Goal: Information Seeking & Learning: Find specific page/section

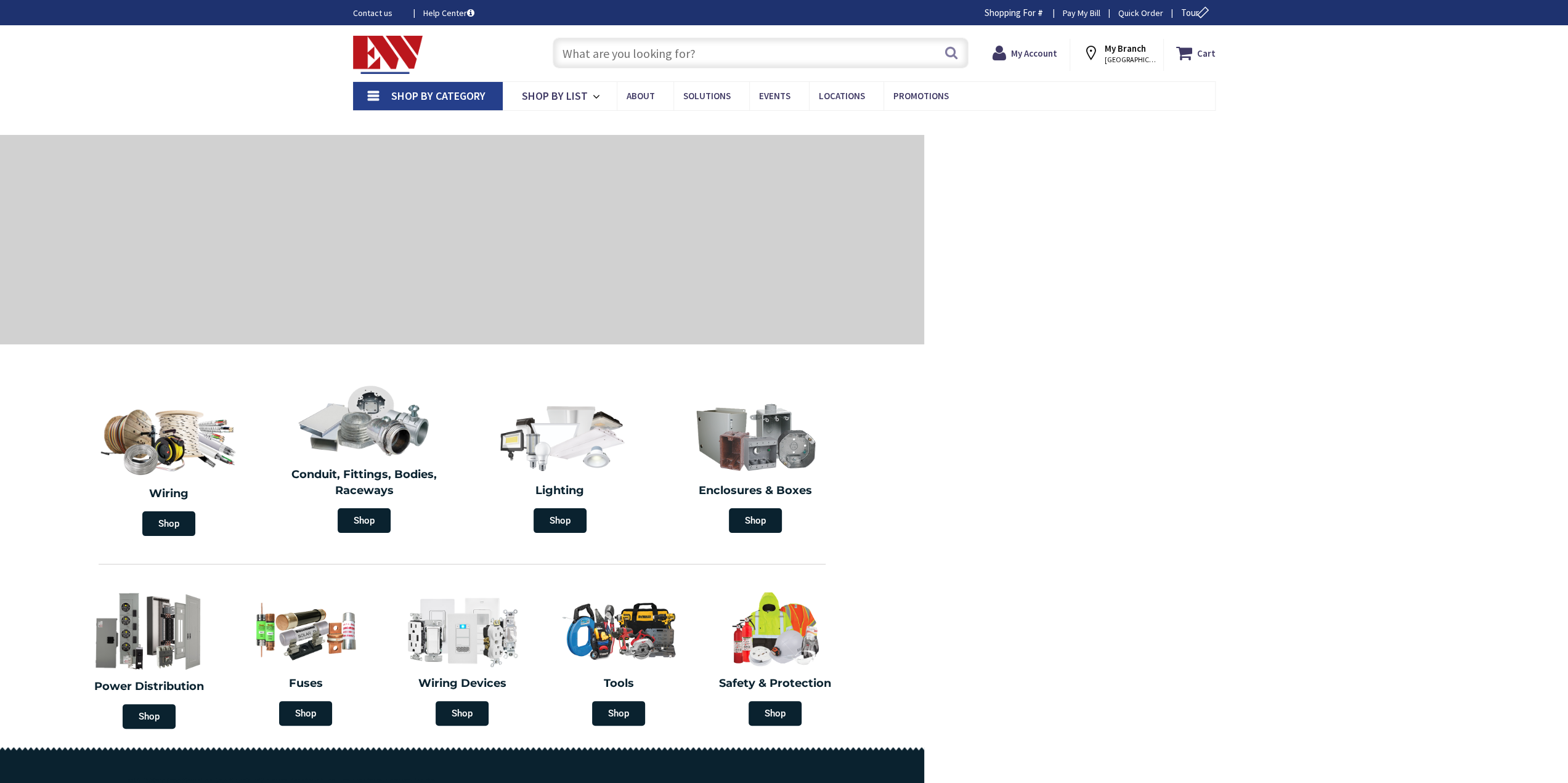
type input "[GEOGRAPHIC_DATA], [GEOGRAPHIC_DATA]"
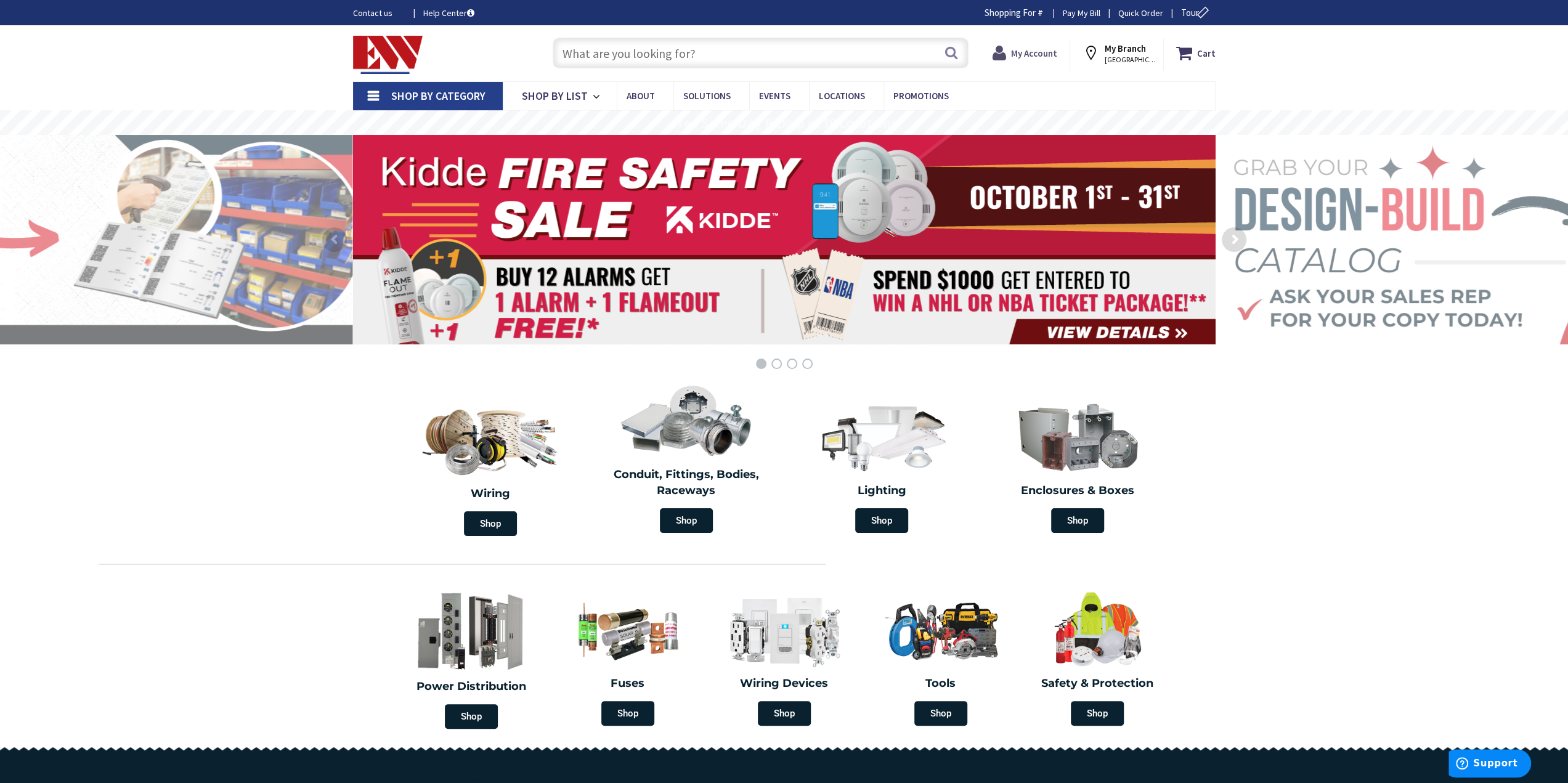
click at [1035, 54] on strong "My Account" at bounding box center [1034, 53] width 46 height 11
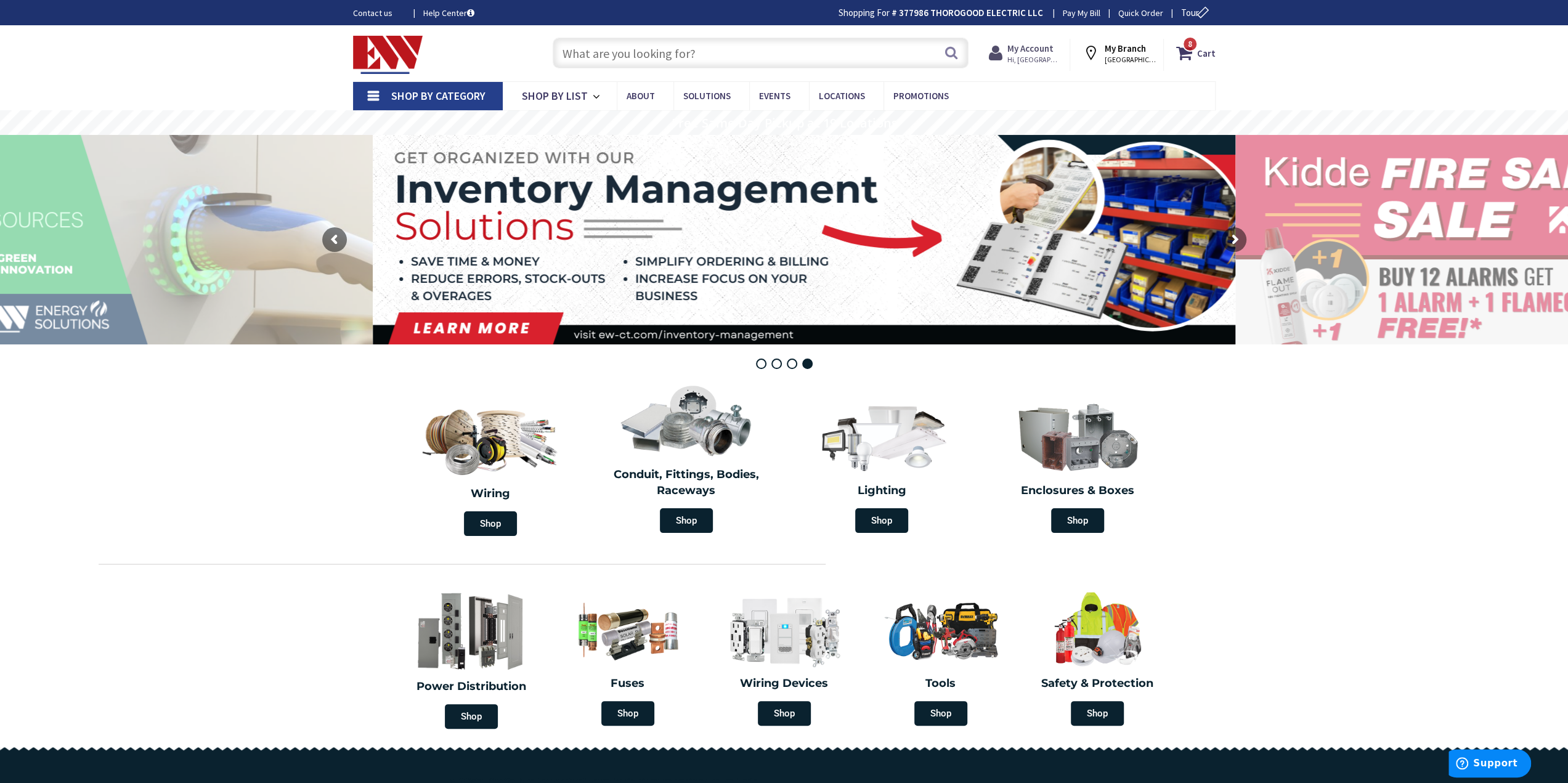
click at [1025, 49] on strong "My Account" at bounding box center [1030, 48] width 46 height 11
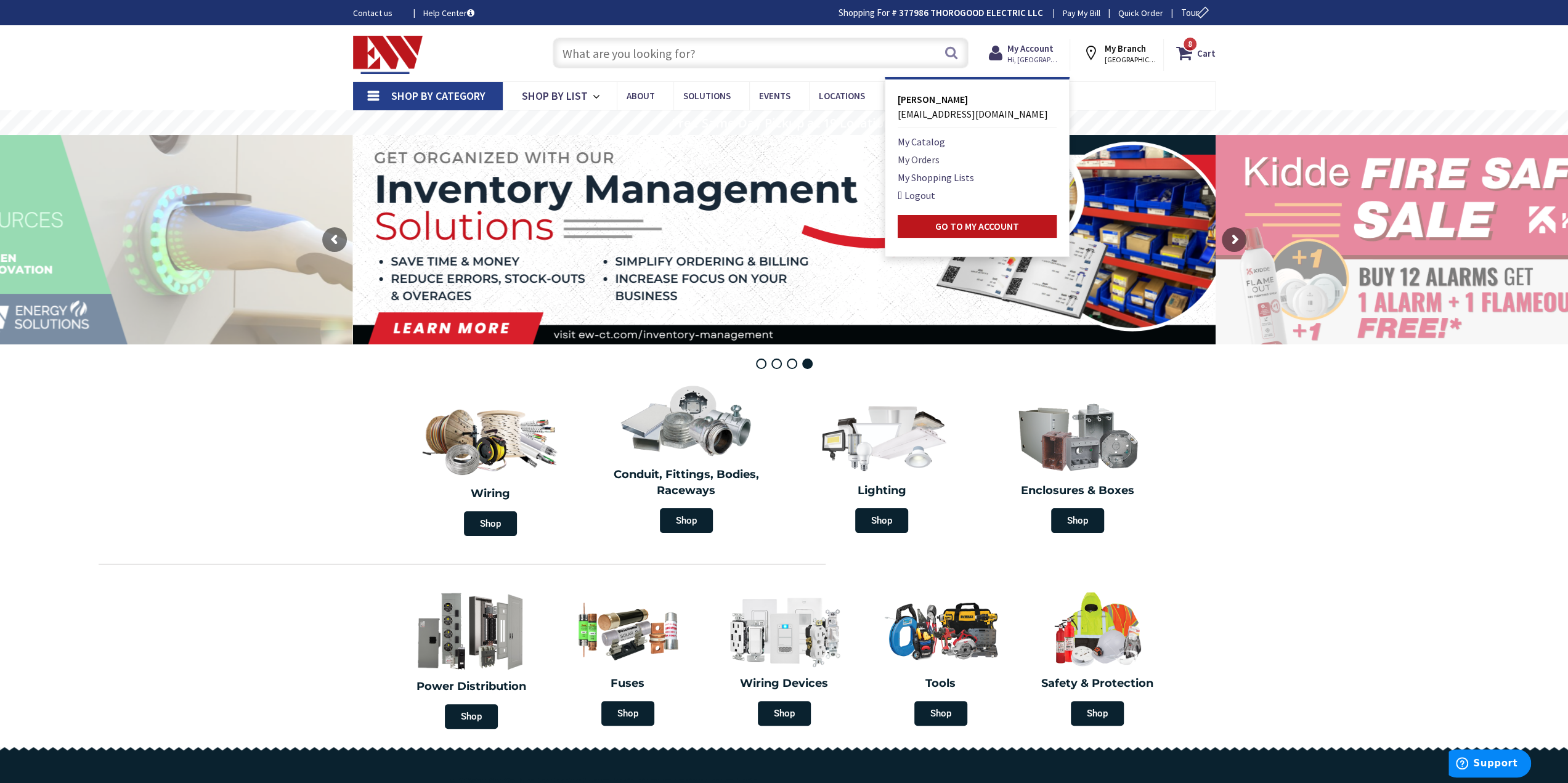
click at [939, 159] on link "My Orders" at bounding box center [919, 159] width 42 height 15
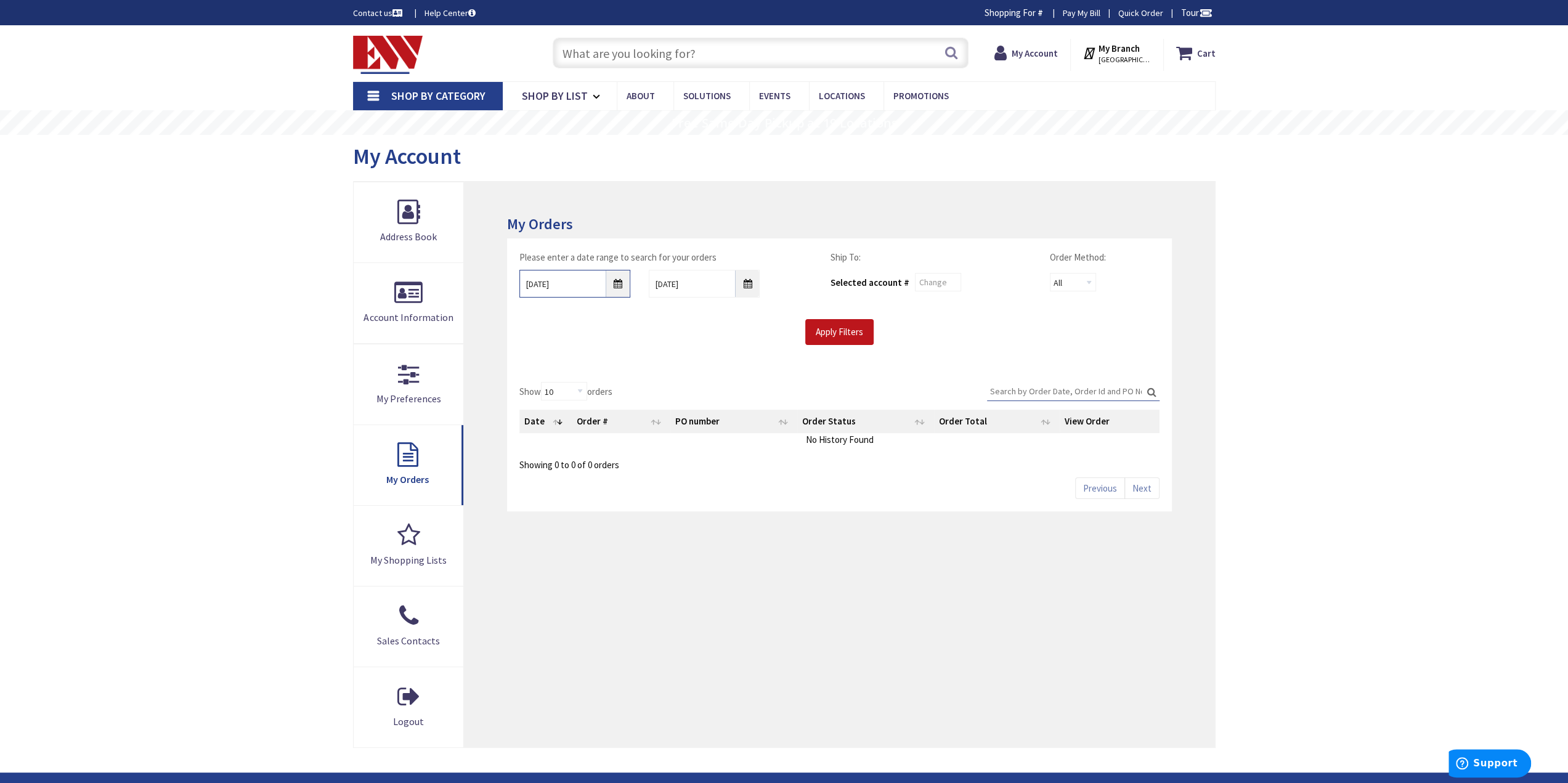
click at [602, 290] on input "9/30/2025" at bounding box center [575, 284] width 111 height 28
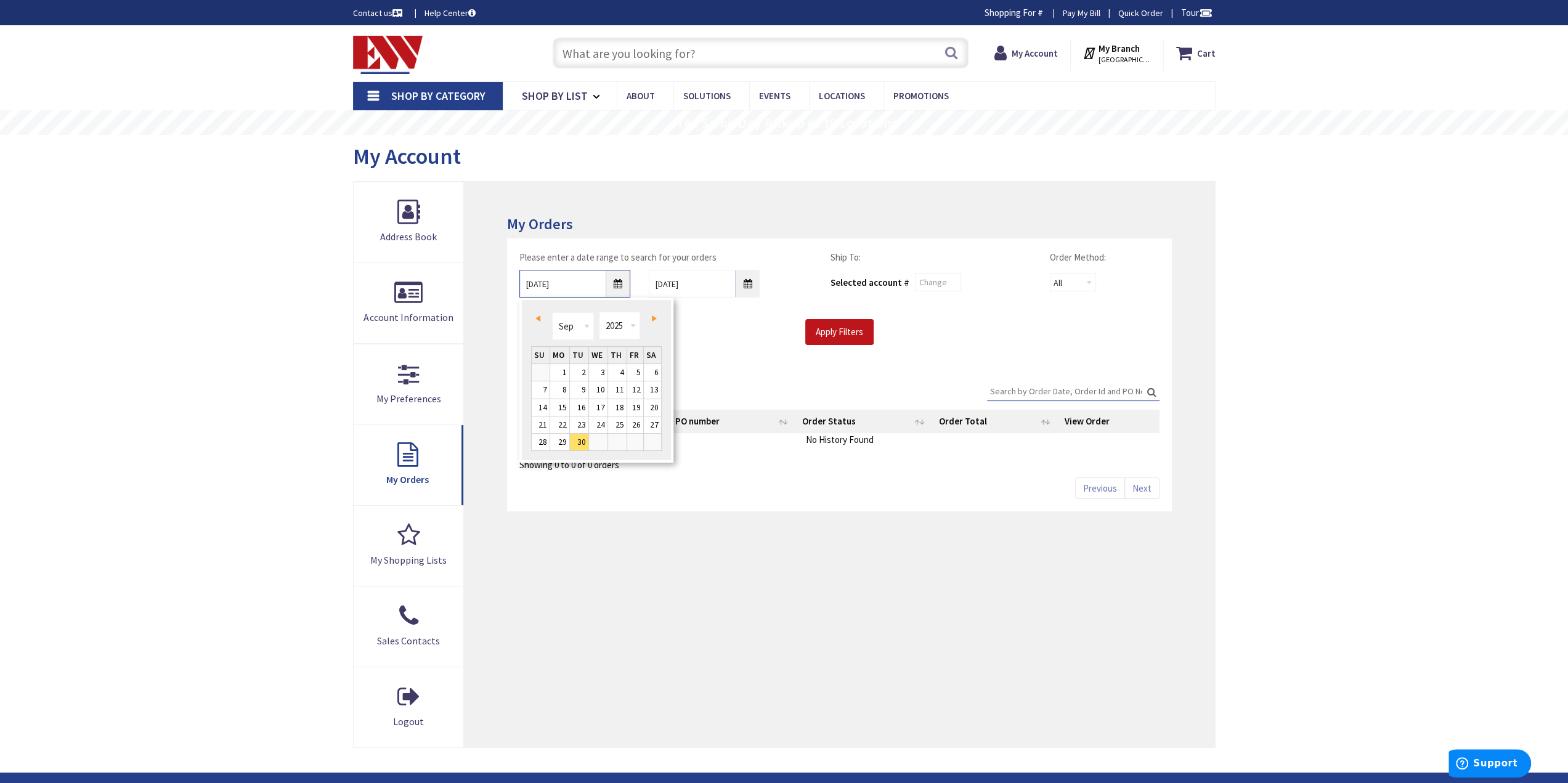
click at [619, 284] on input "9/30/2025" at bounding box center [575, 284] width 111 height 28
click at [540, 406] on link "14" at bounding box center [540, 407] width 18 height 17
type input "09/14/2025"
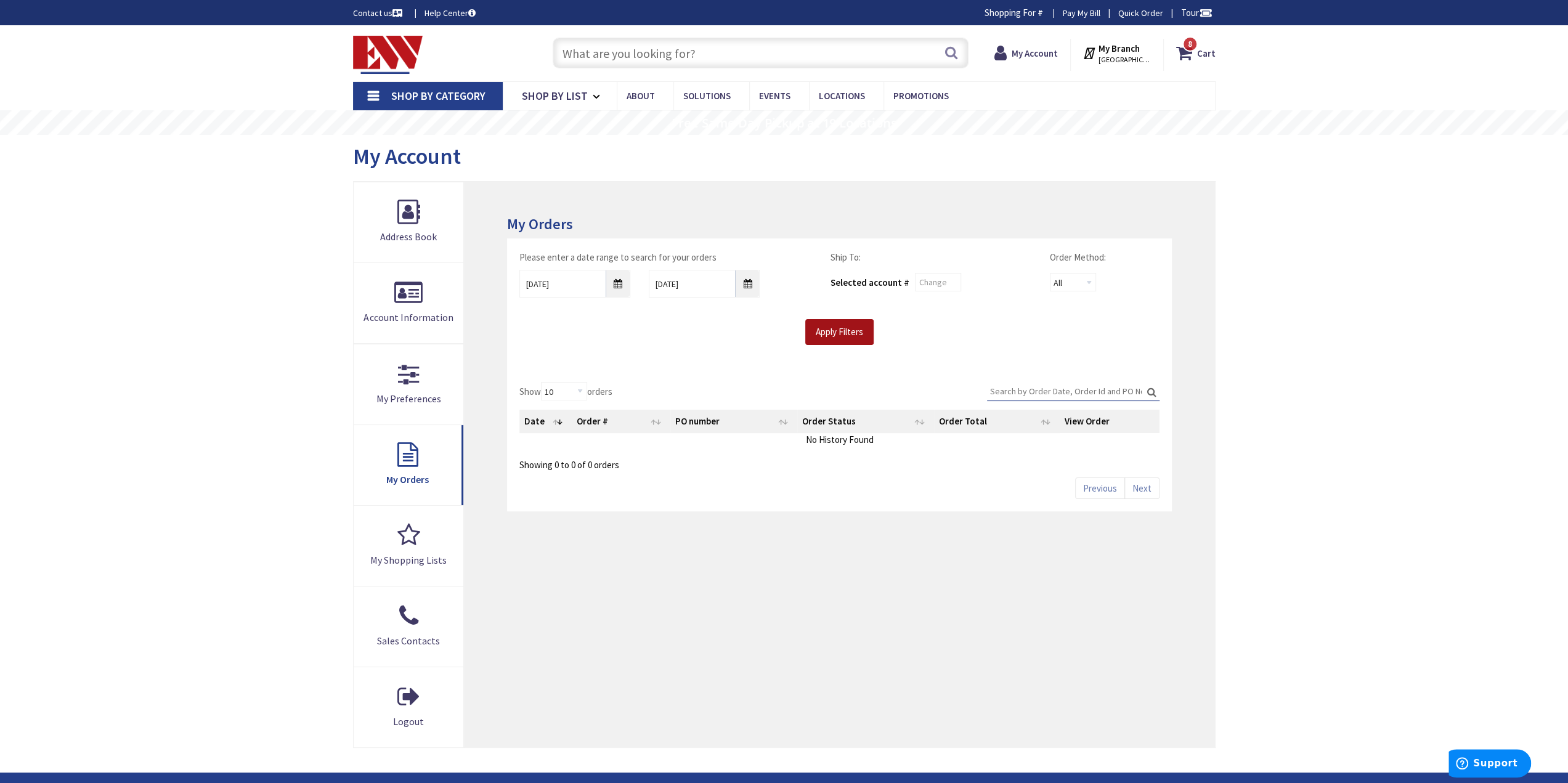
click at [825, 323] on input "Apply Filters" at bounding box center [839, 332] width 68 height 26
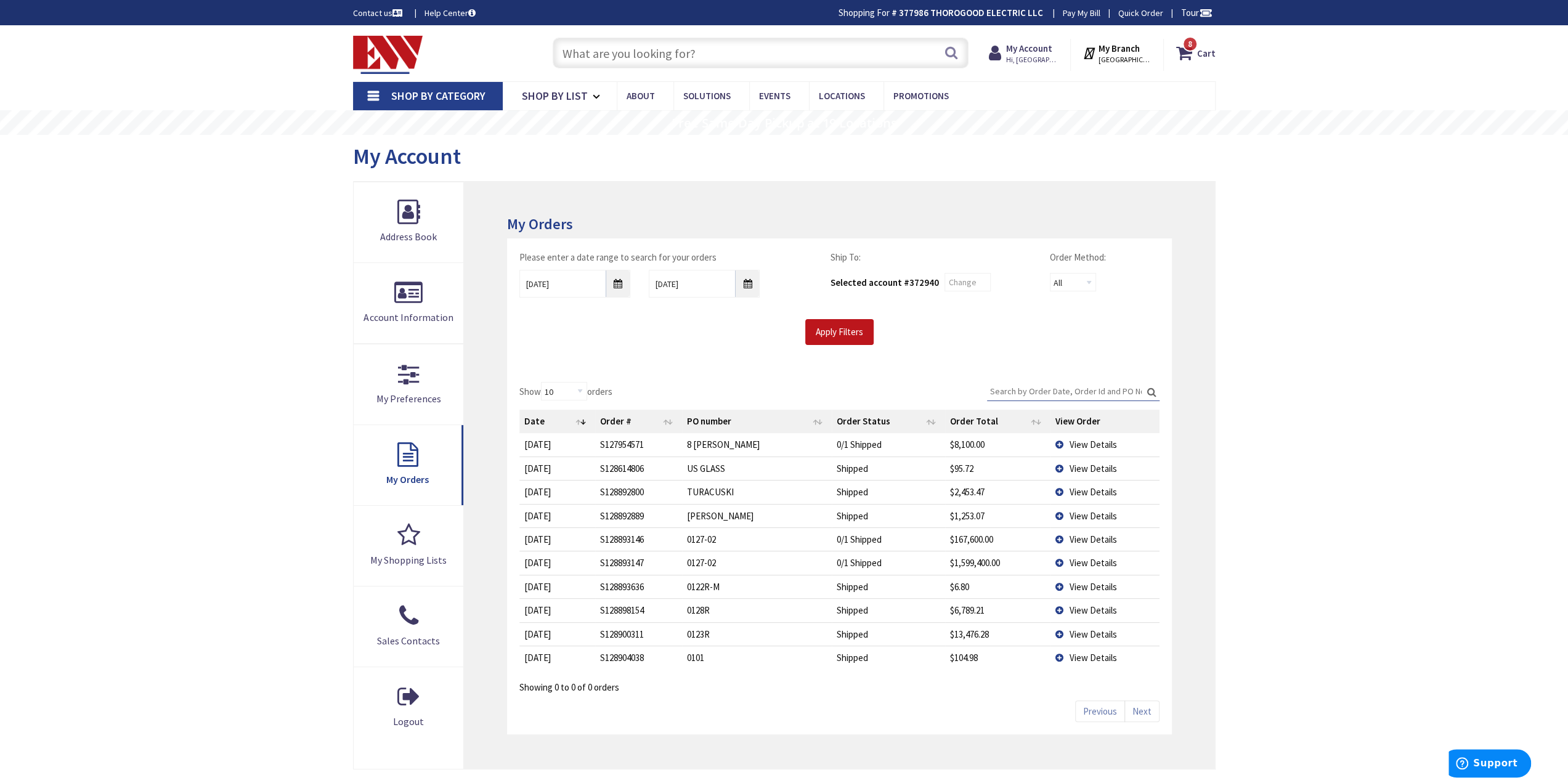
click at [1047, 389] on input "Search:" at bounding box center [1074, 391] width 173 height 18
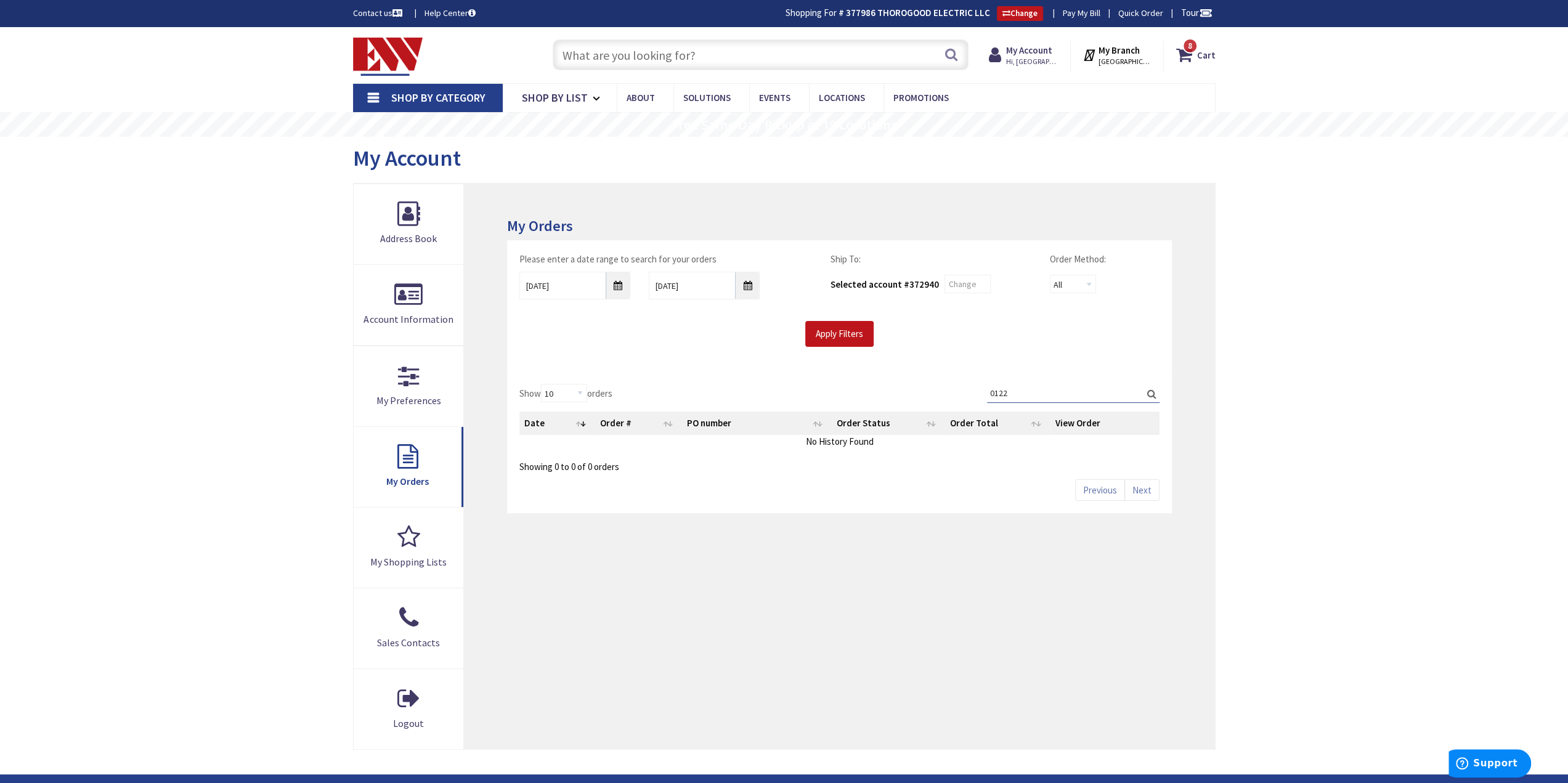
type input "0122"
click at [1155, 391] on label "Search: 0122" at bounding box center [1074, 393] width 173 height 19
click at [1155, 391] on input "0122" at bounding box center [1074, 392] width 173 height 18
click at [1155, 392] on label "Search: 0122" at bounding box center [1074, 393] width 173 height 19
click at [1155, 392] on input "0122" at bounding box center [1074, 392] width 173 height 18
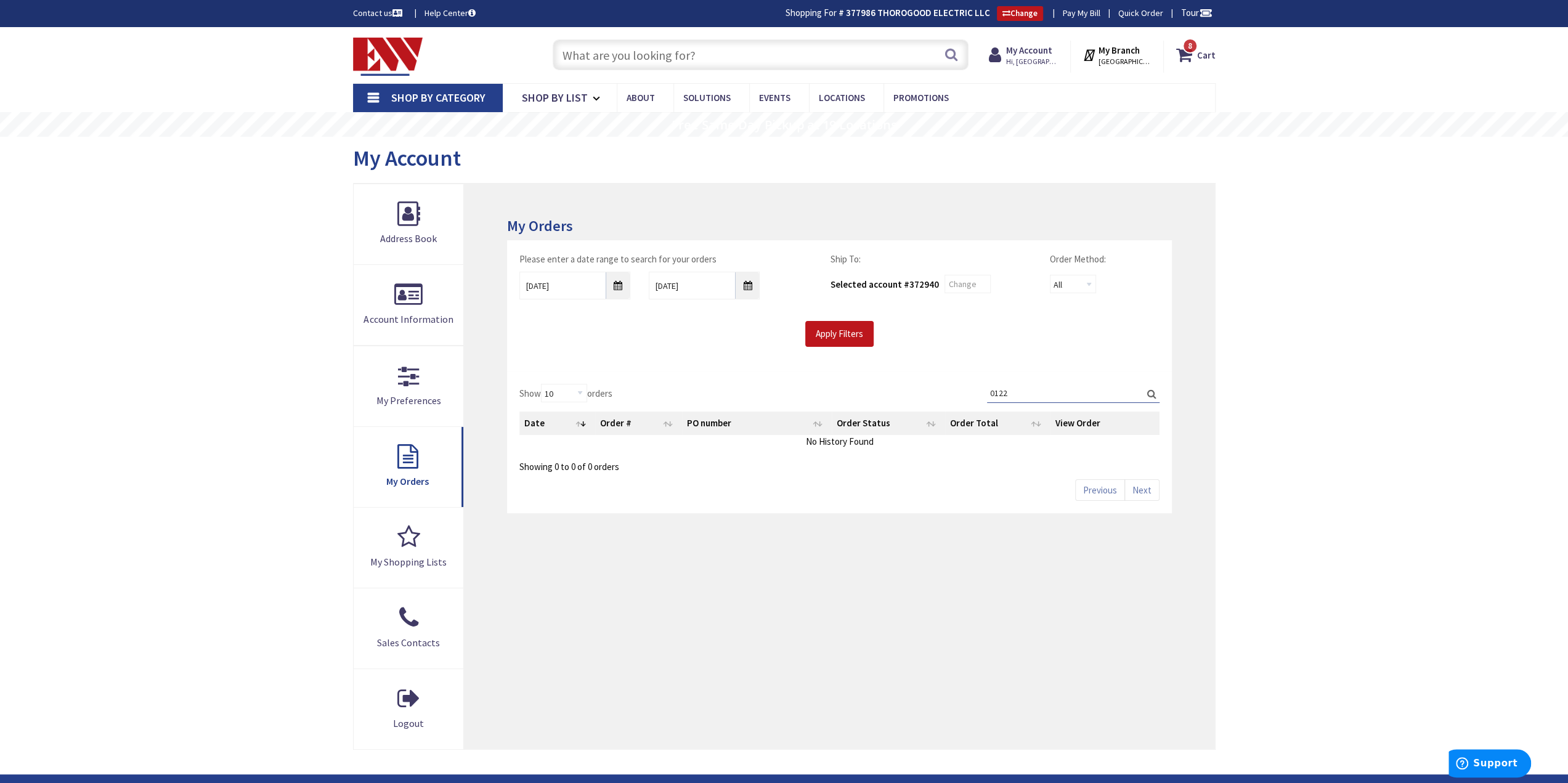
click at [1147, 395] on label "Search: 0122" at bounding box center [1074, 393] width 173 height 19
click at [1147, 395] on input "0122" at bounding box center [1074, 392] width 173 height 18
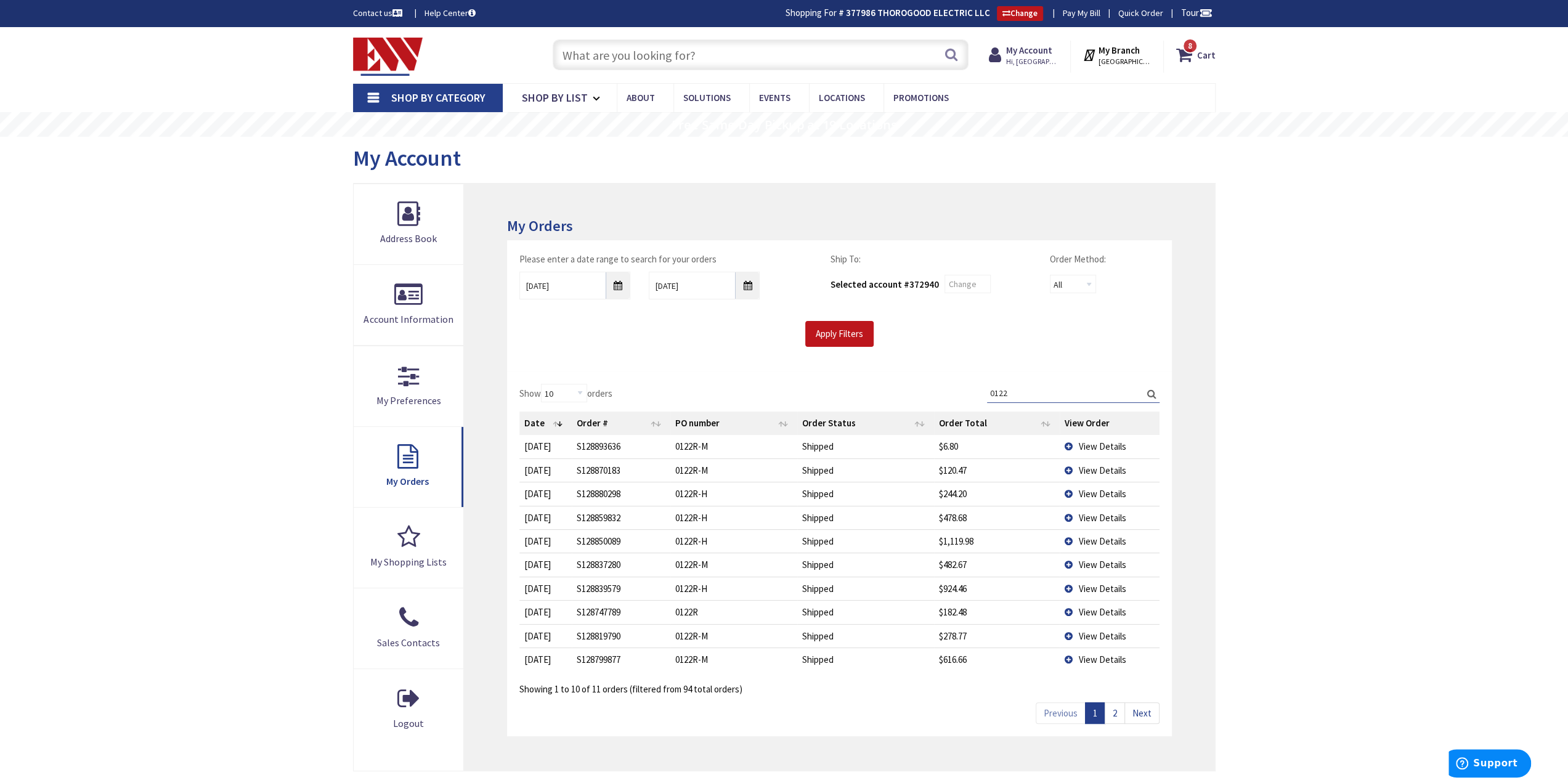
click at [931, 383] on div "Show 10 25 50 100 orders Search: 0122 Date Order # PO number Order Status Order…" at bounding box center [839, 539] width 639 height 313
click at [1109, 438] on td "View Details" at bounding box center [1110, 446] width 100 height 23
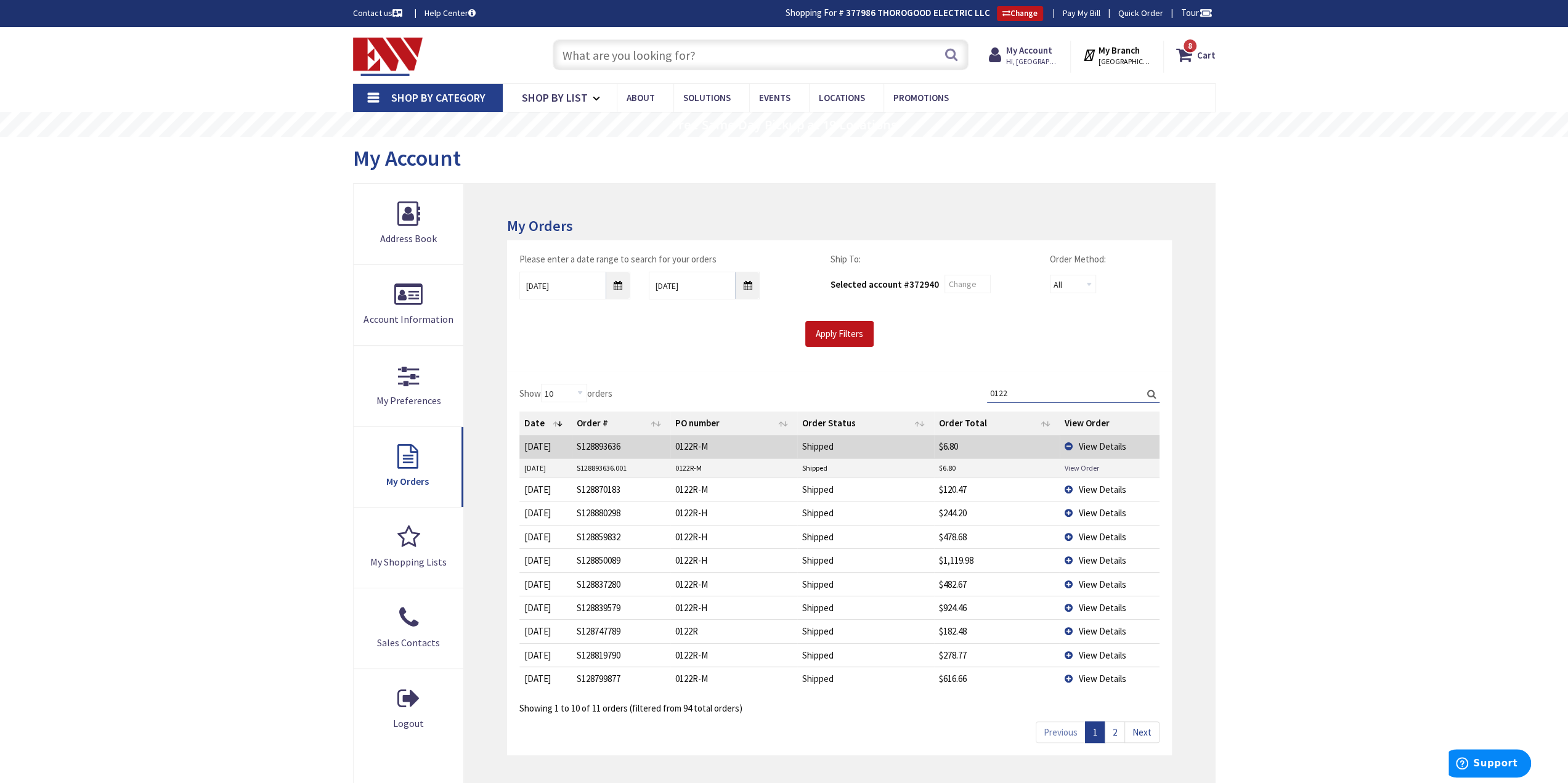
click at [1081, 462] on link "View Order" at bounding box center [1082, 468] width 34 height 11
click at [1106, 486] on span "View Details" at bounding box center [1103, 489] width 47 height 11
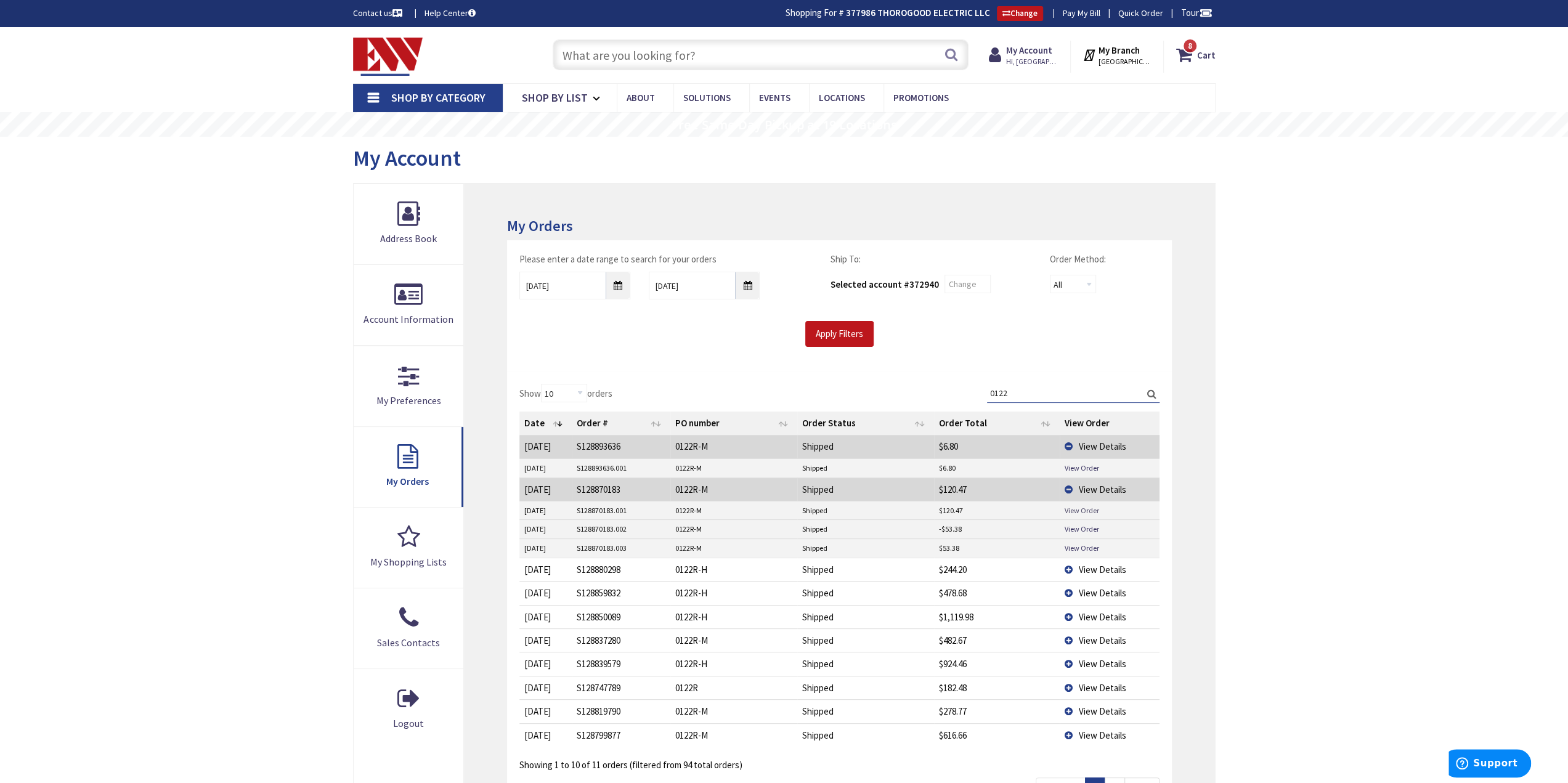
click at [1087, 506] on link "View Order" at bounding box center [1082, 510] width 34 height 11
click at [1089, 526] on link "View Order" at bounding box center [1082, 529] width 34 height 11
click at [1089, 566] on span "View Details" at bounding box center [1103, 569] width 47 height 11
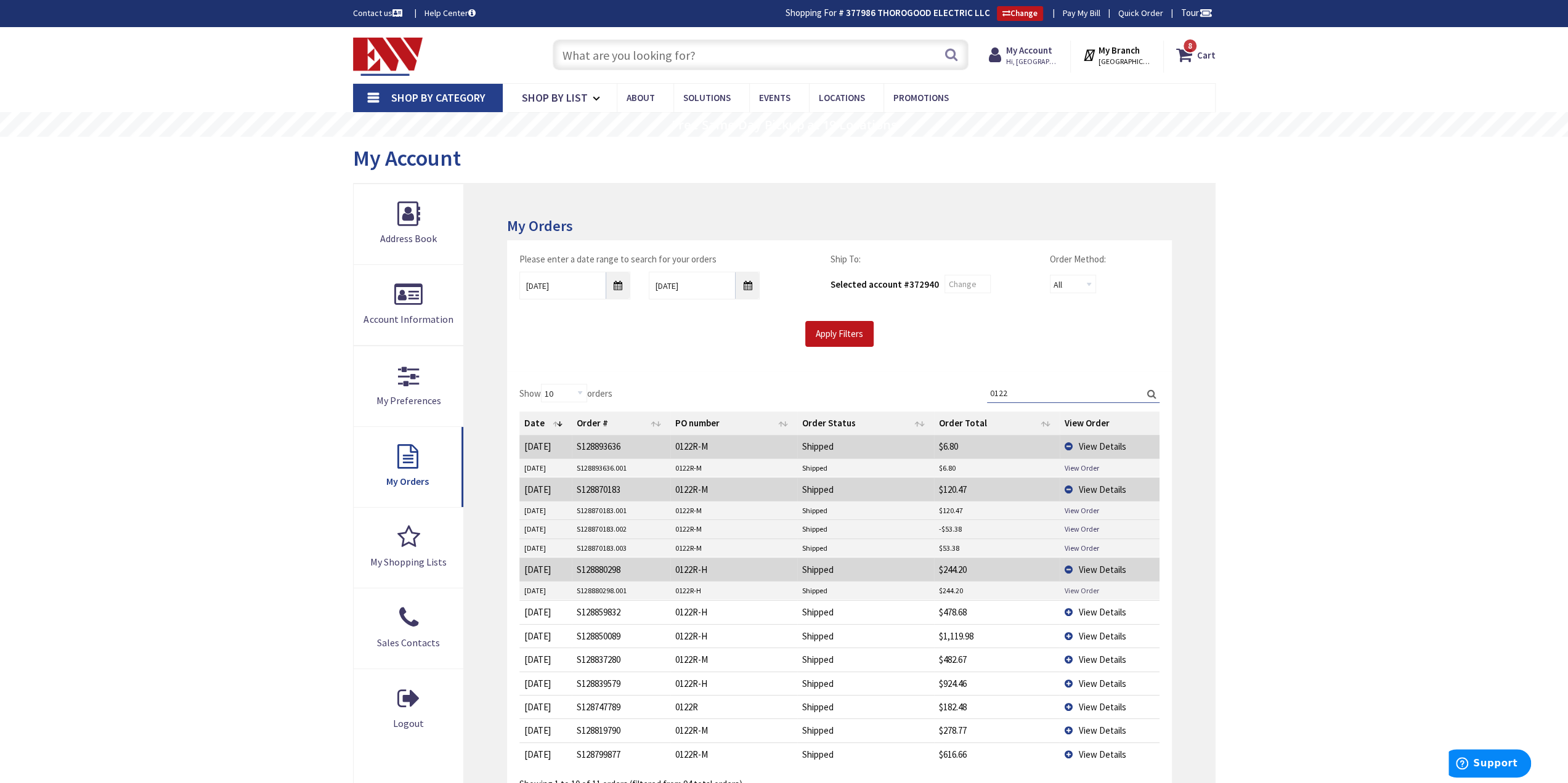
click at [1078, 588] on link "View Order" at bounding box center [1082, 591] width 34 height 11
click at [1092, 606] on span "View Details" at bounding box center [1103, 612] width 47 height 11
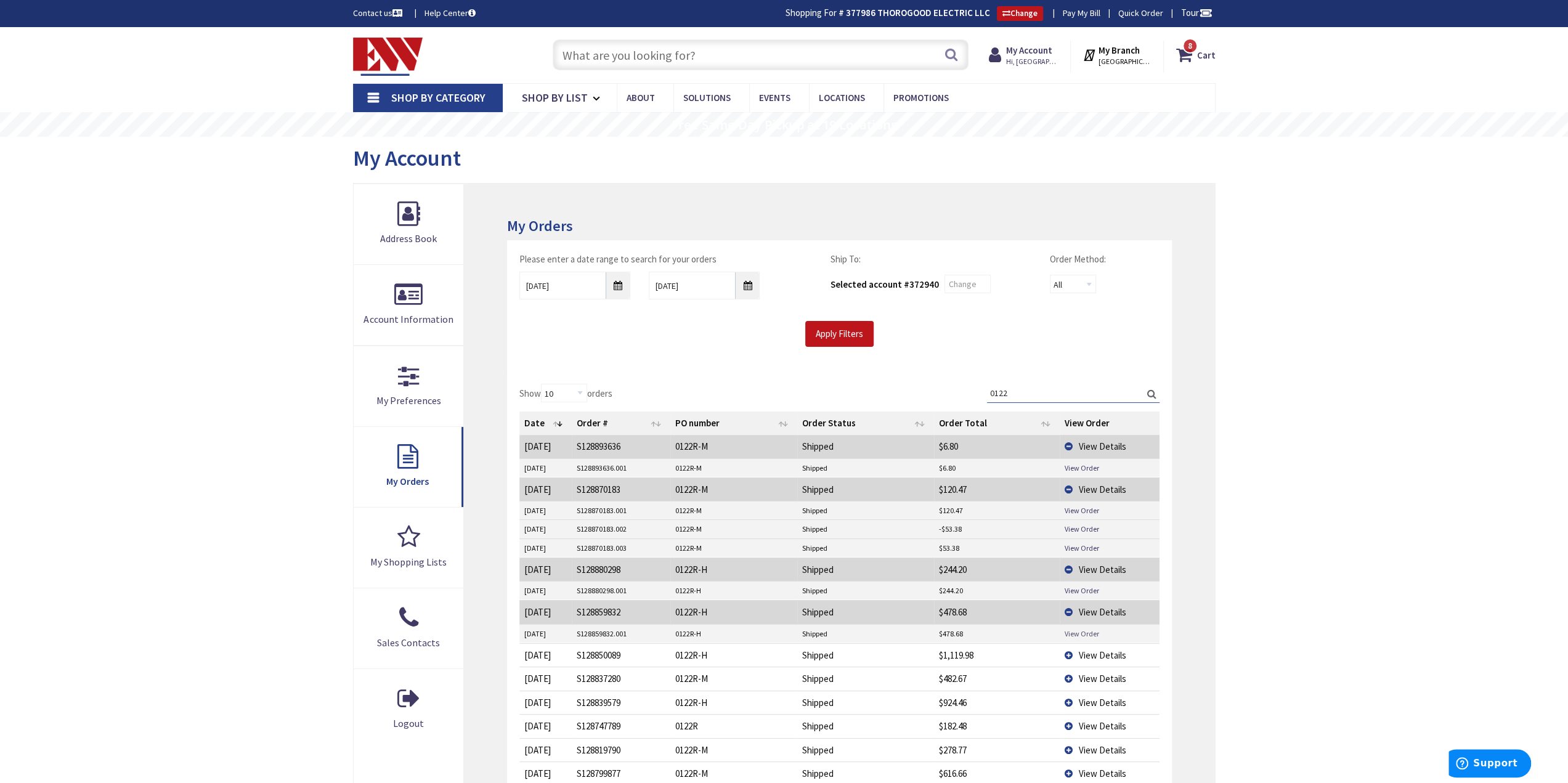
click at [1091, 630] on link "View Order" at bounding box center [1082, 634] width 34 height 11
click at [1087, 653] on span "View Details" at bounding box center [1103, 655] width 47 height 11
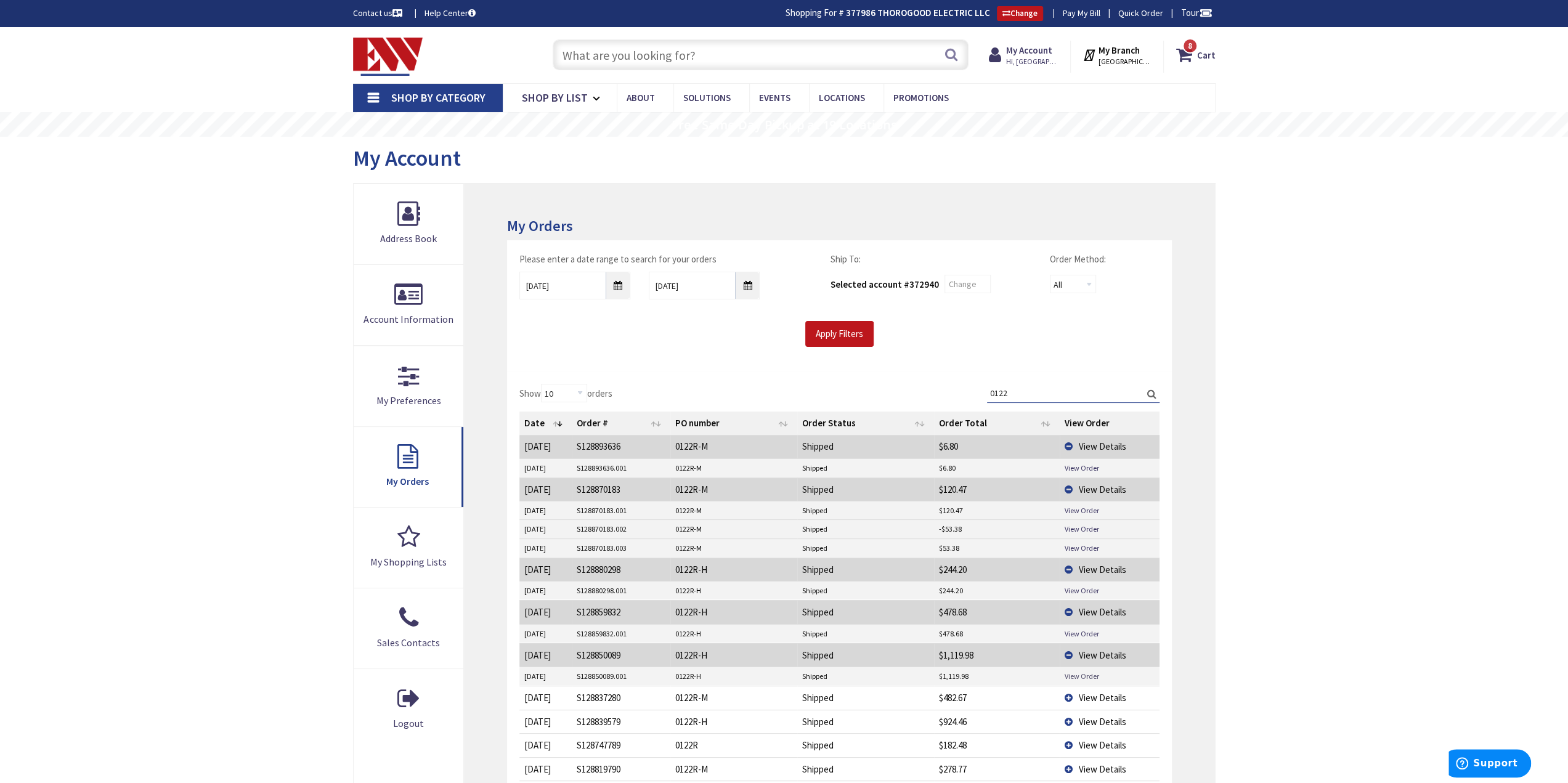
click at [1082, 667] on td "View Order" at bounding box center [1110, 676] width 100 height 18
click at [1082, 671] on link "View Order" at bounding box center [1082, 676] width 34 height 11
click at [1097, 692] on span "View Details" at bounding box center [1103, 697] width 47 height 11
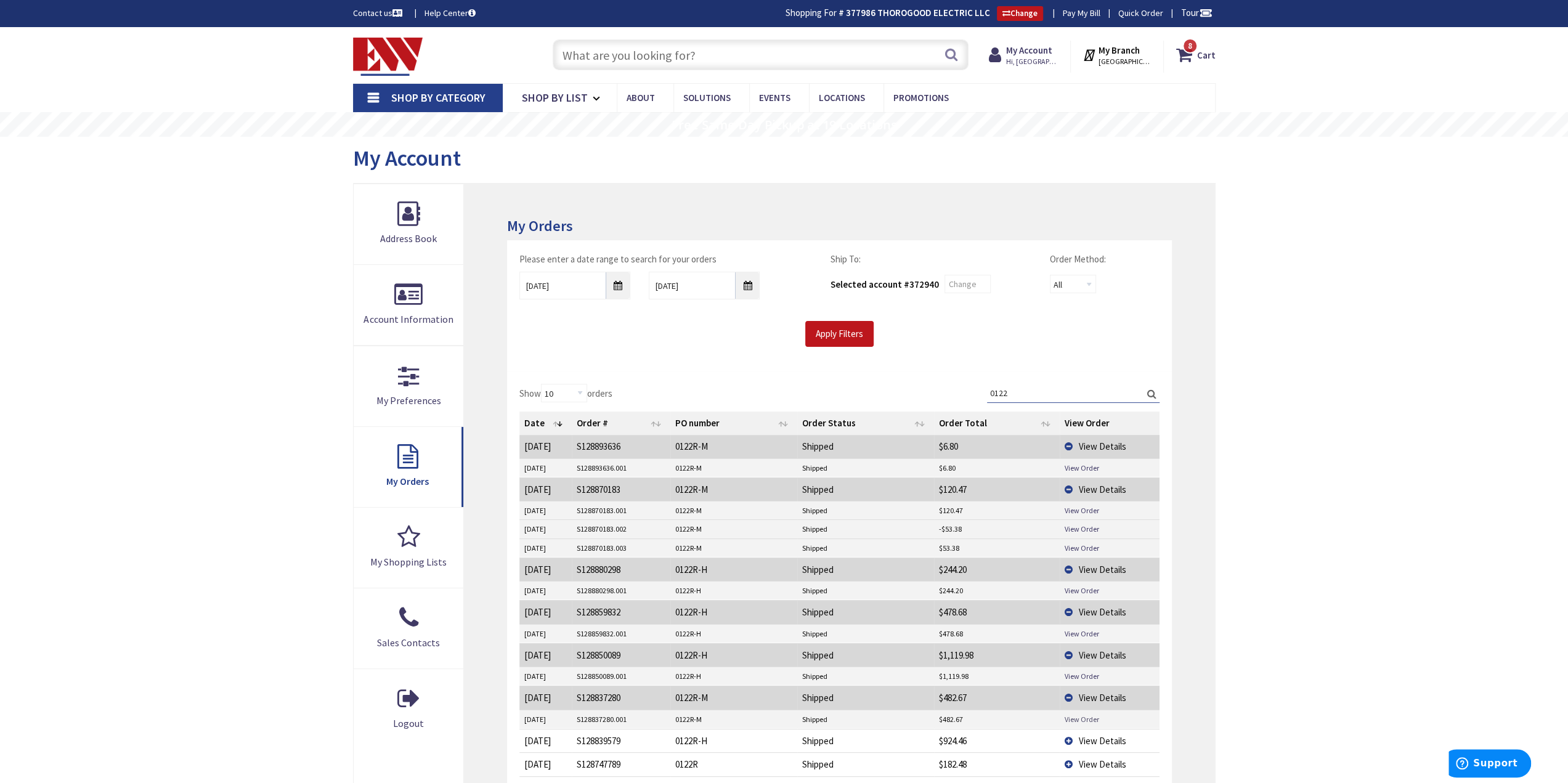
click at [1088, 715] on link "View Order" at bounding box center [1082, 720] width 34 height 11
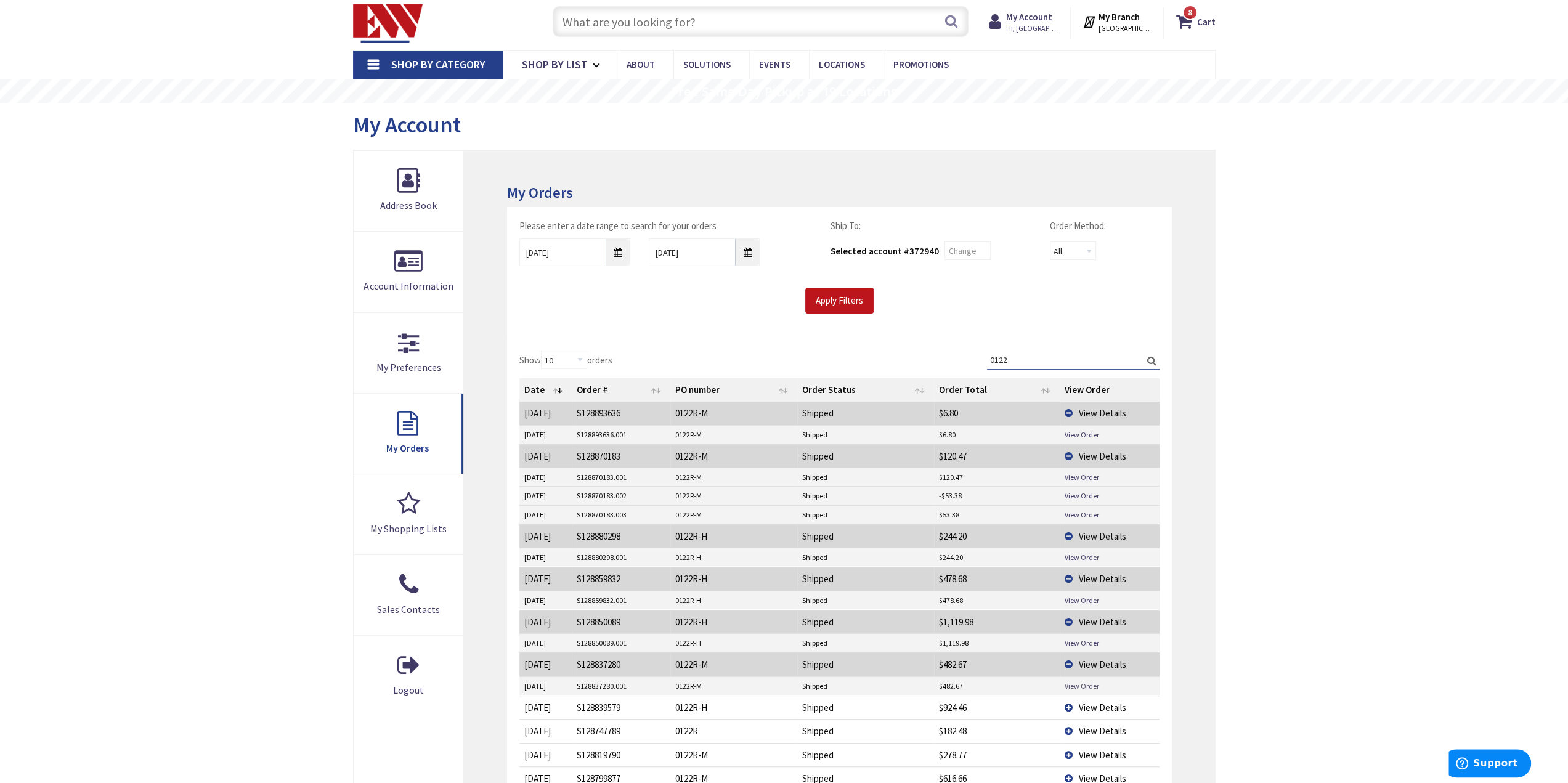
scroll to position [61, 0]
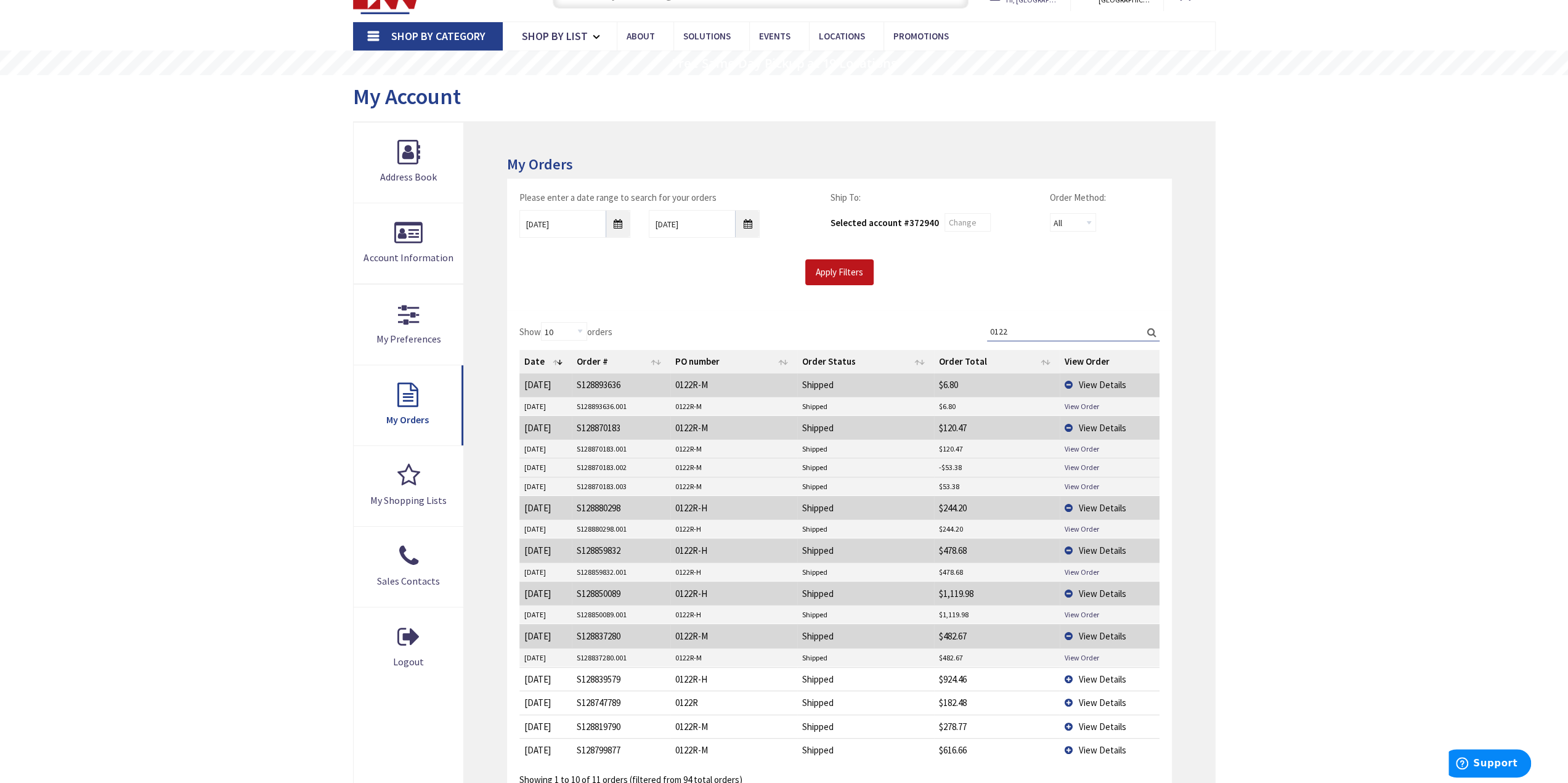
click at [1099, 673] on span "View Details" at bounding box center [1103, 678] width 47 height 11
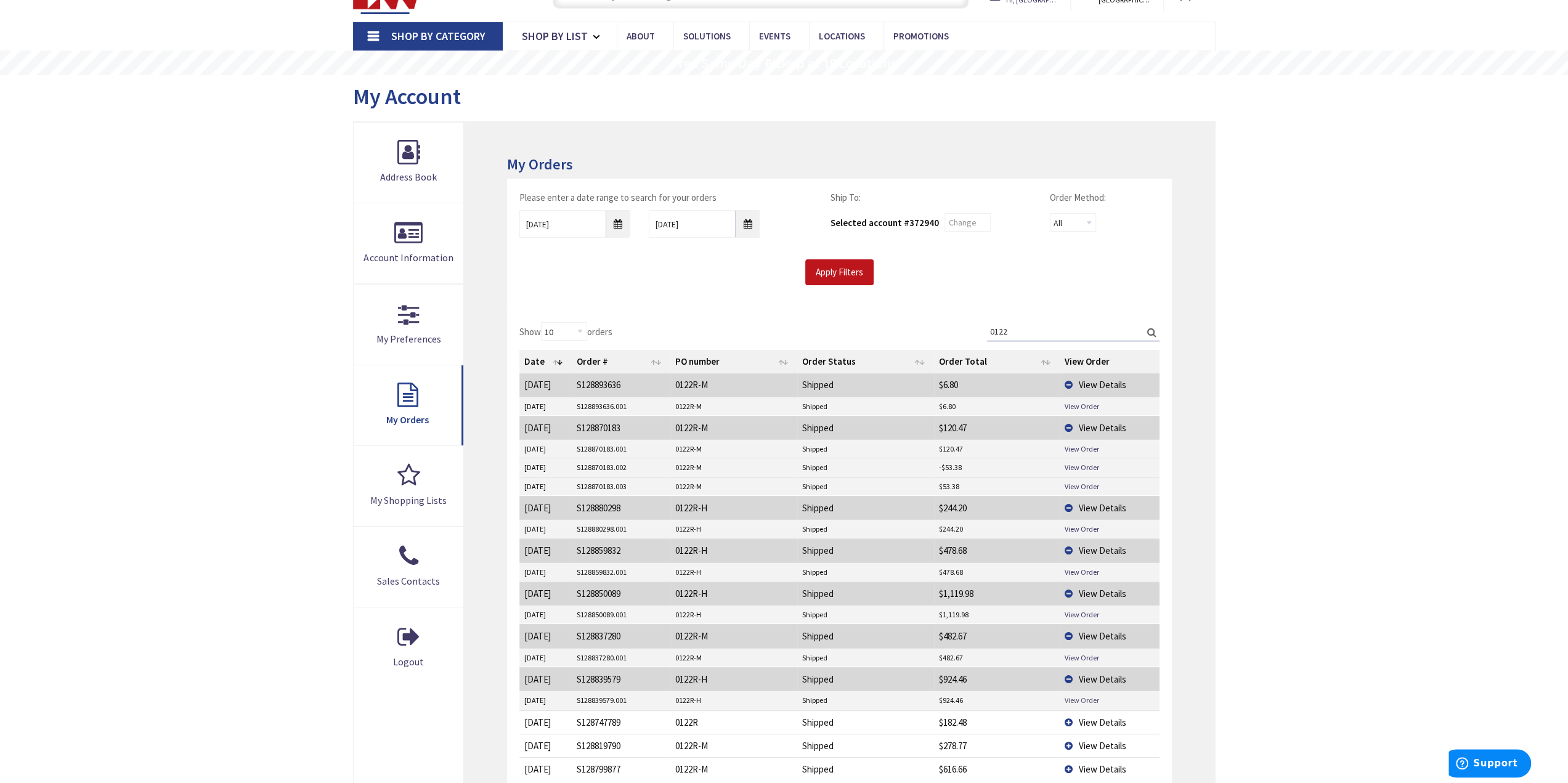
click at [1092, 695] on link "View Order" at bounding box center [1082, 700] width 34 height 11
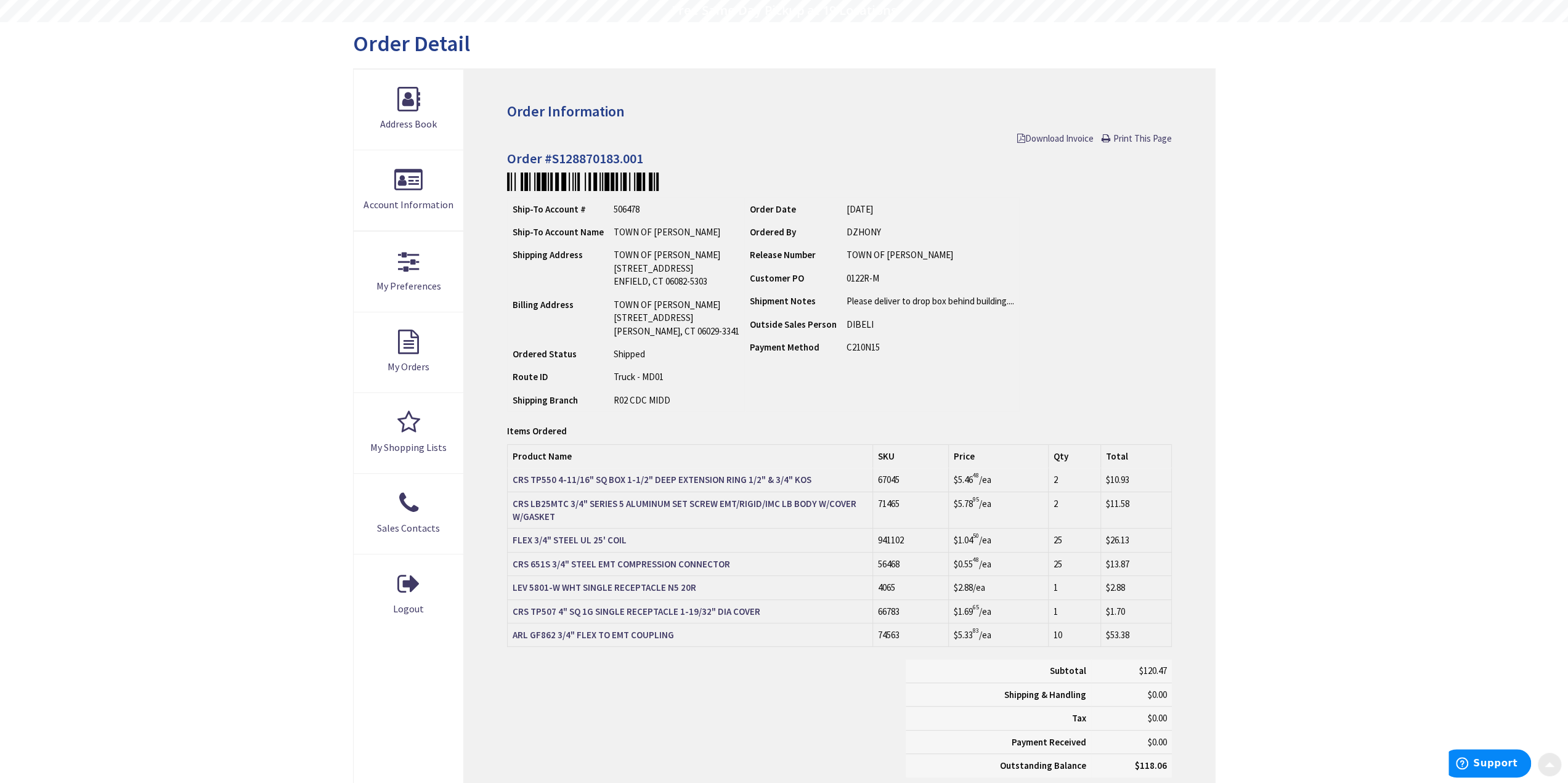
scroll to position [124, 0]
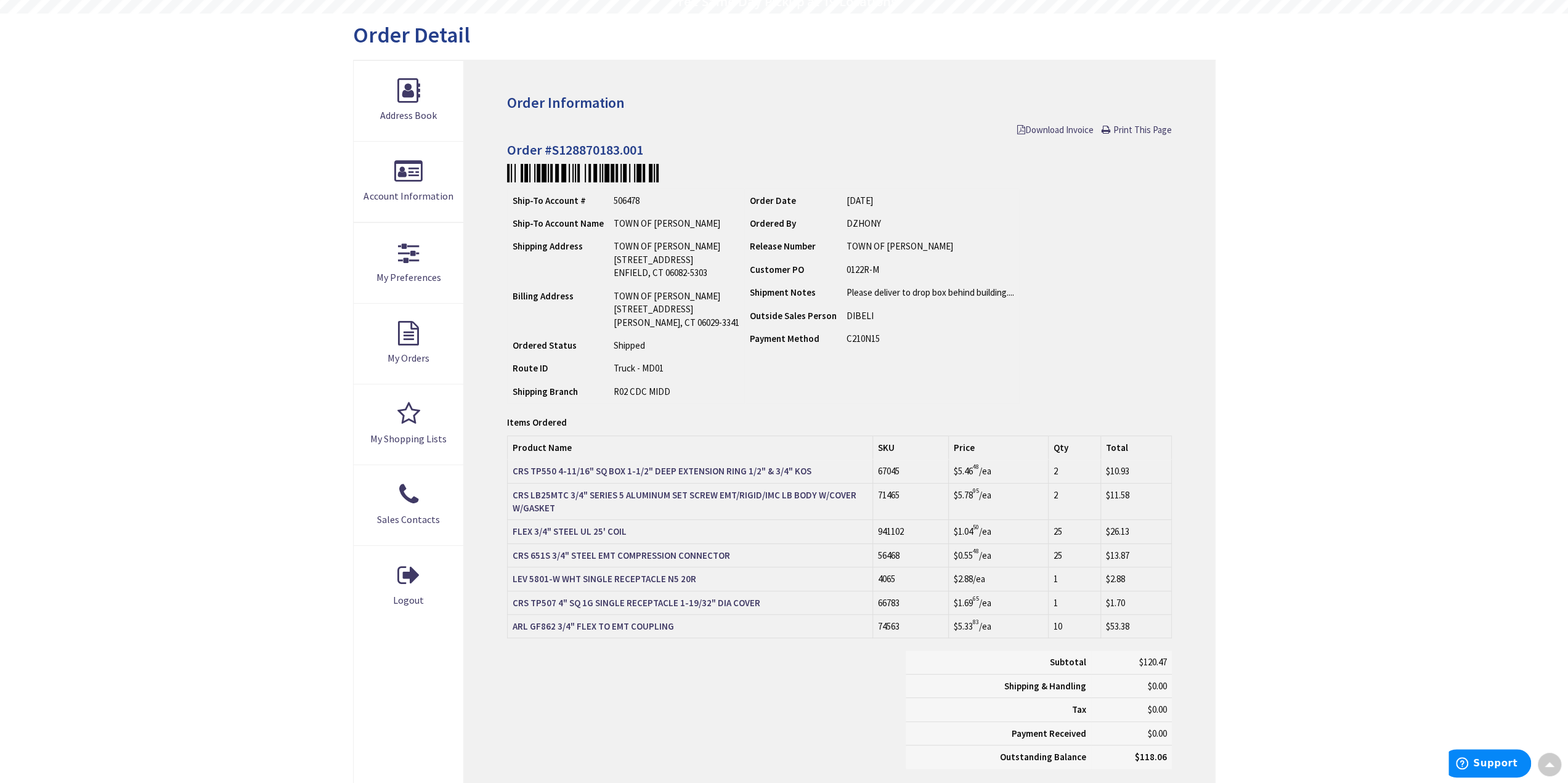
click at [997, 468] on td "$5.46 48 /ea" at bounding box center [998, 471] width 100 height 24
click at [740, 437] on th "Product Name" at bounding box center [690, 447] width 365 height 24
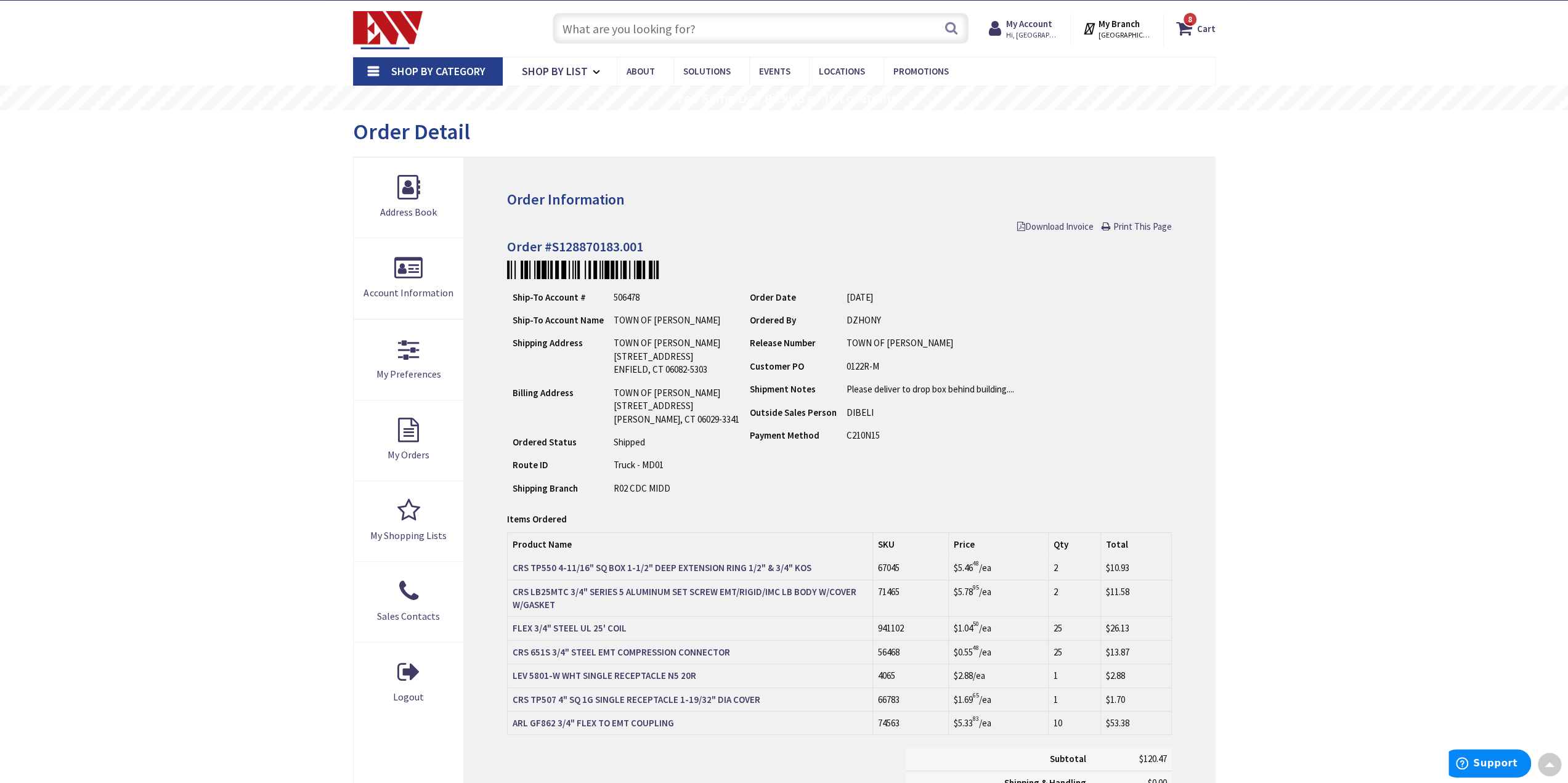
scroll to position [0, 0]
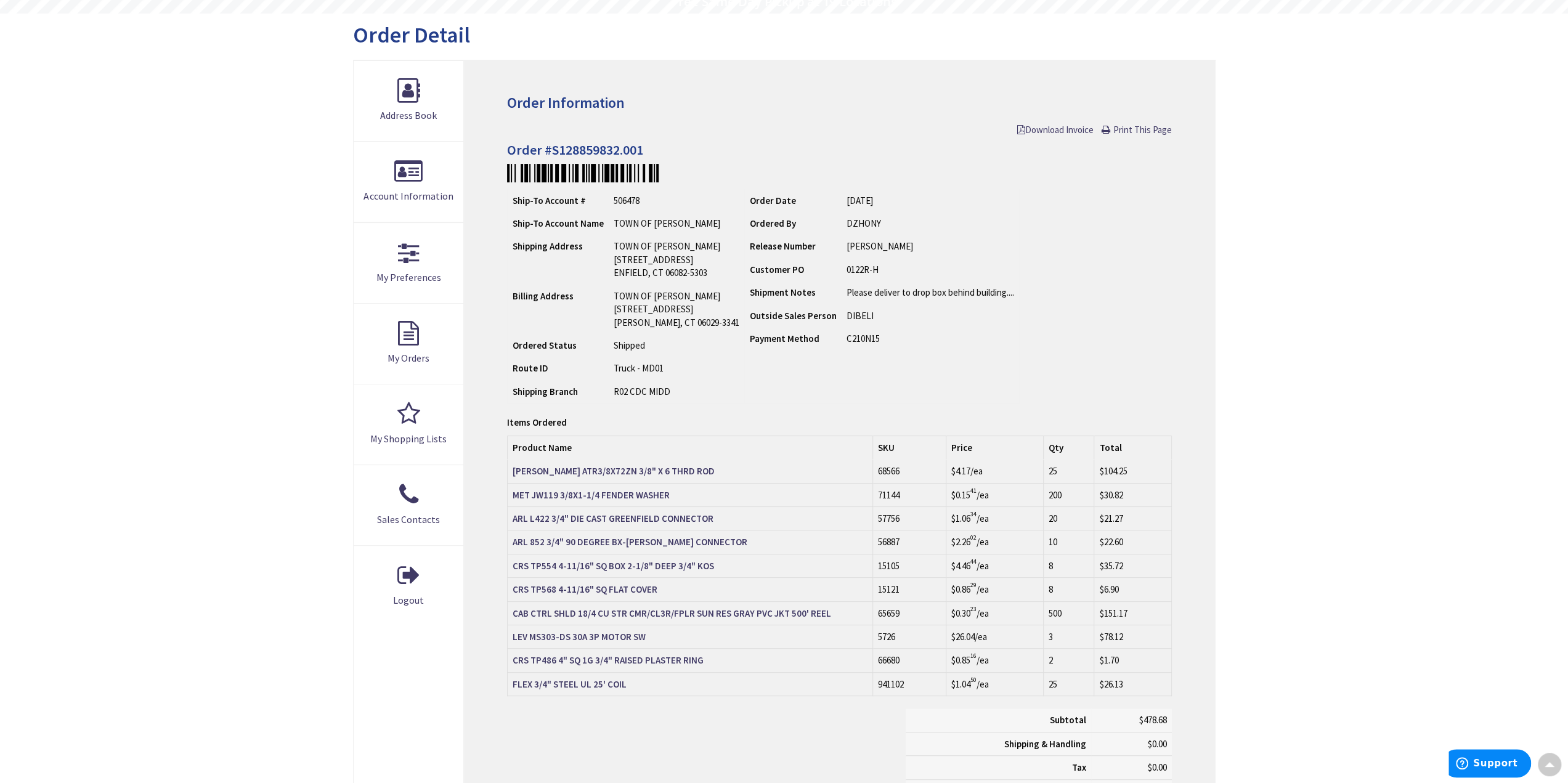
scroll to position [124, 0]
click at [656, 735] on div "Subtotal $478.68 Shipping & Handling $0.00 Tax $0.00 Payment Received" at bounding box center [839, 772] width 683 height 130
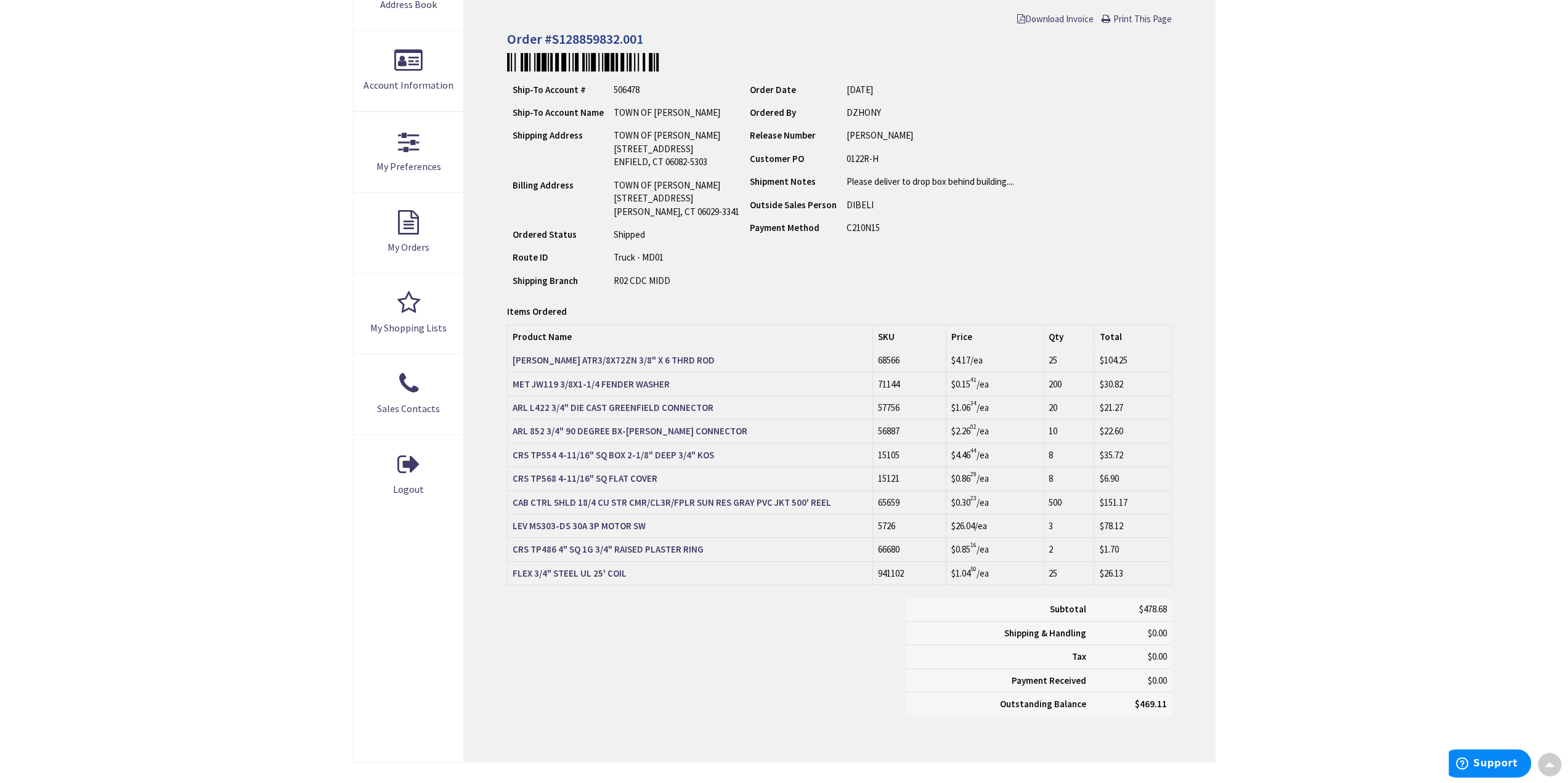
scroll to position [0, 0]
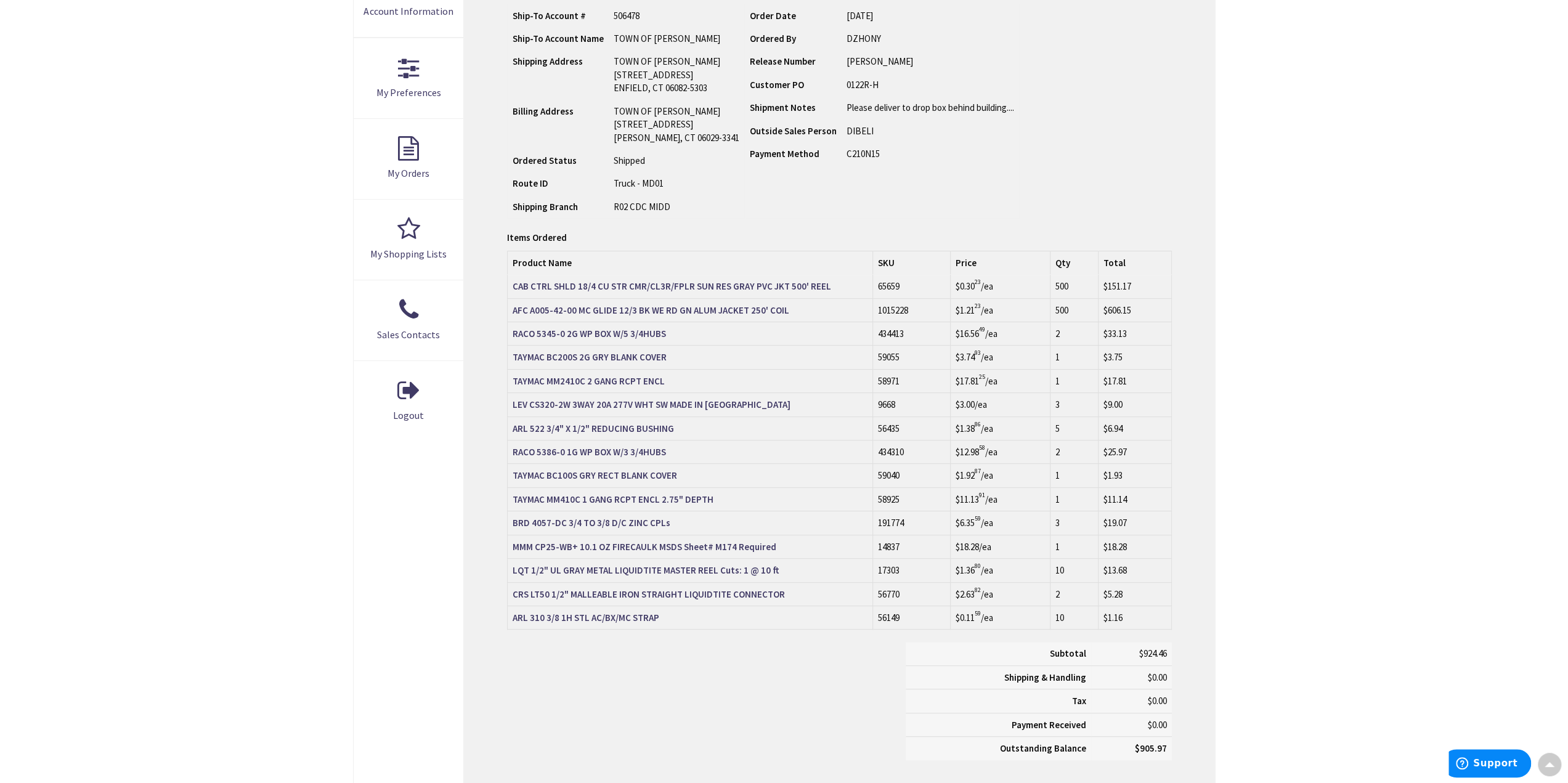
scroll to position [309, 0]
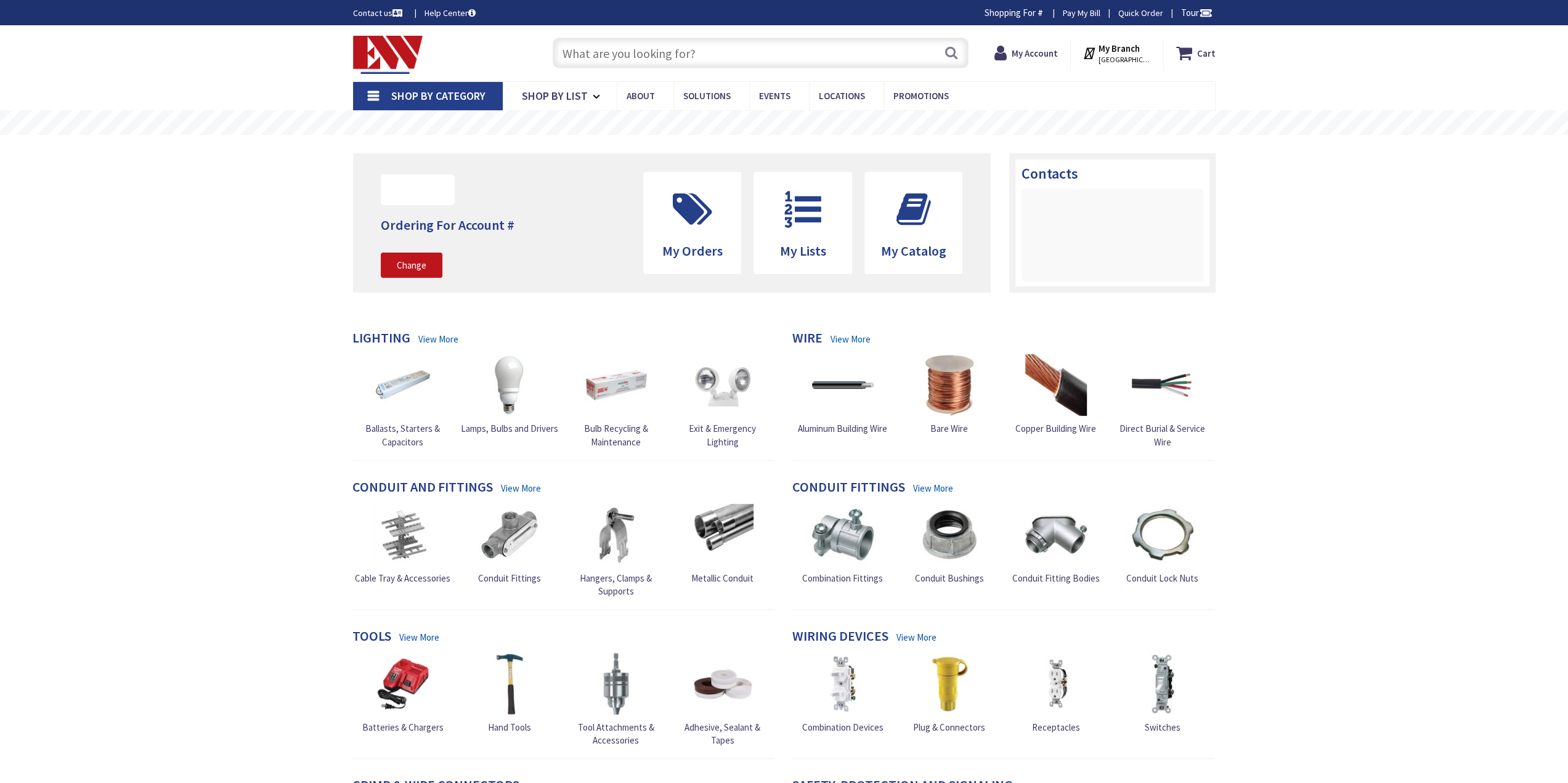
click at [816, 63] on input "text" at bounding box center [761, 53] width 416 height 31
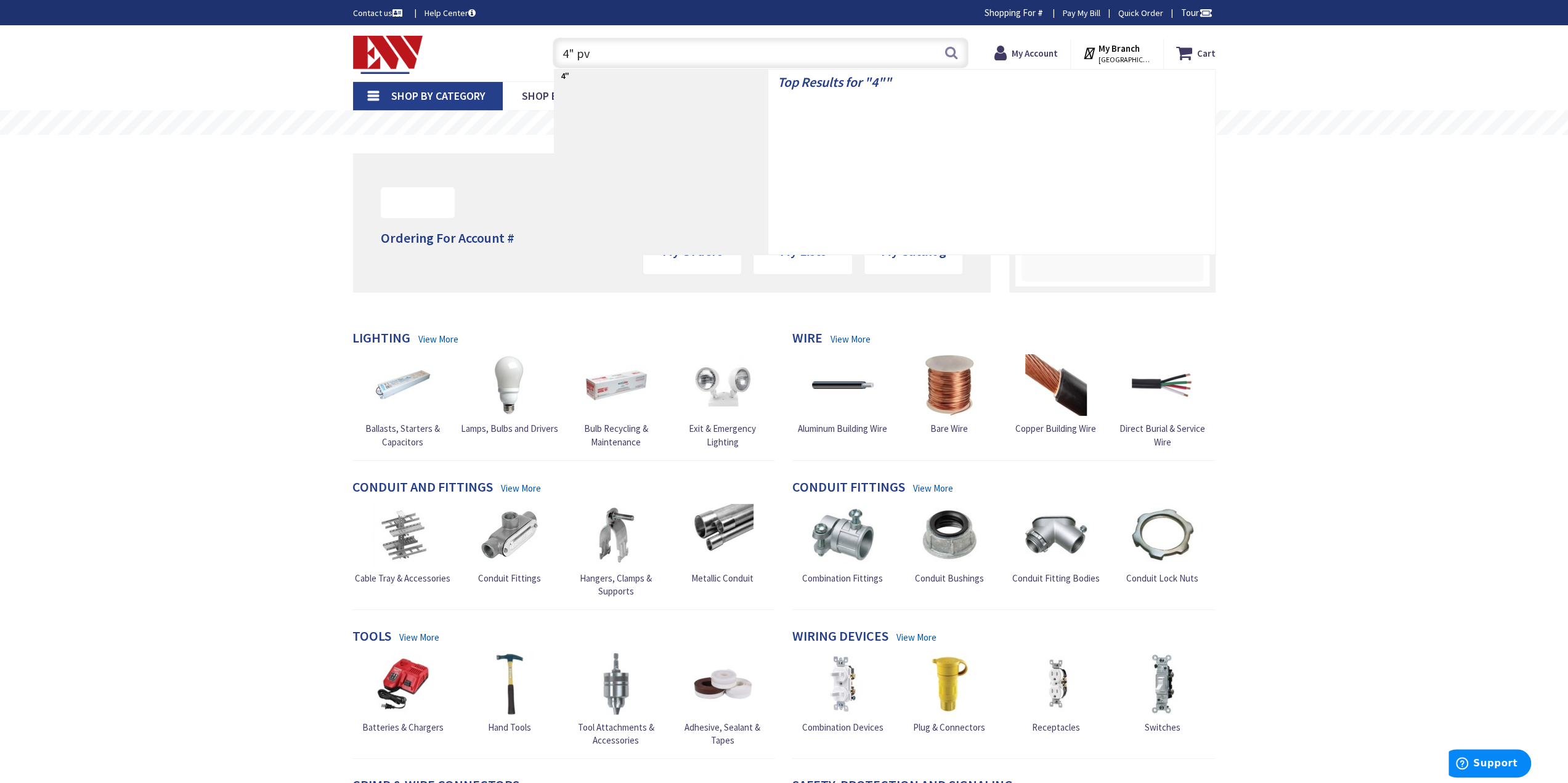
type input "4" pvc"
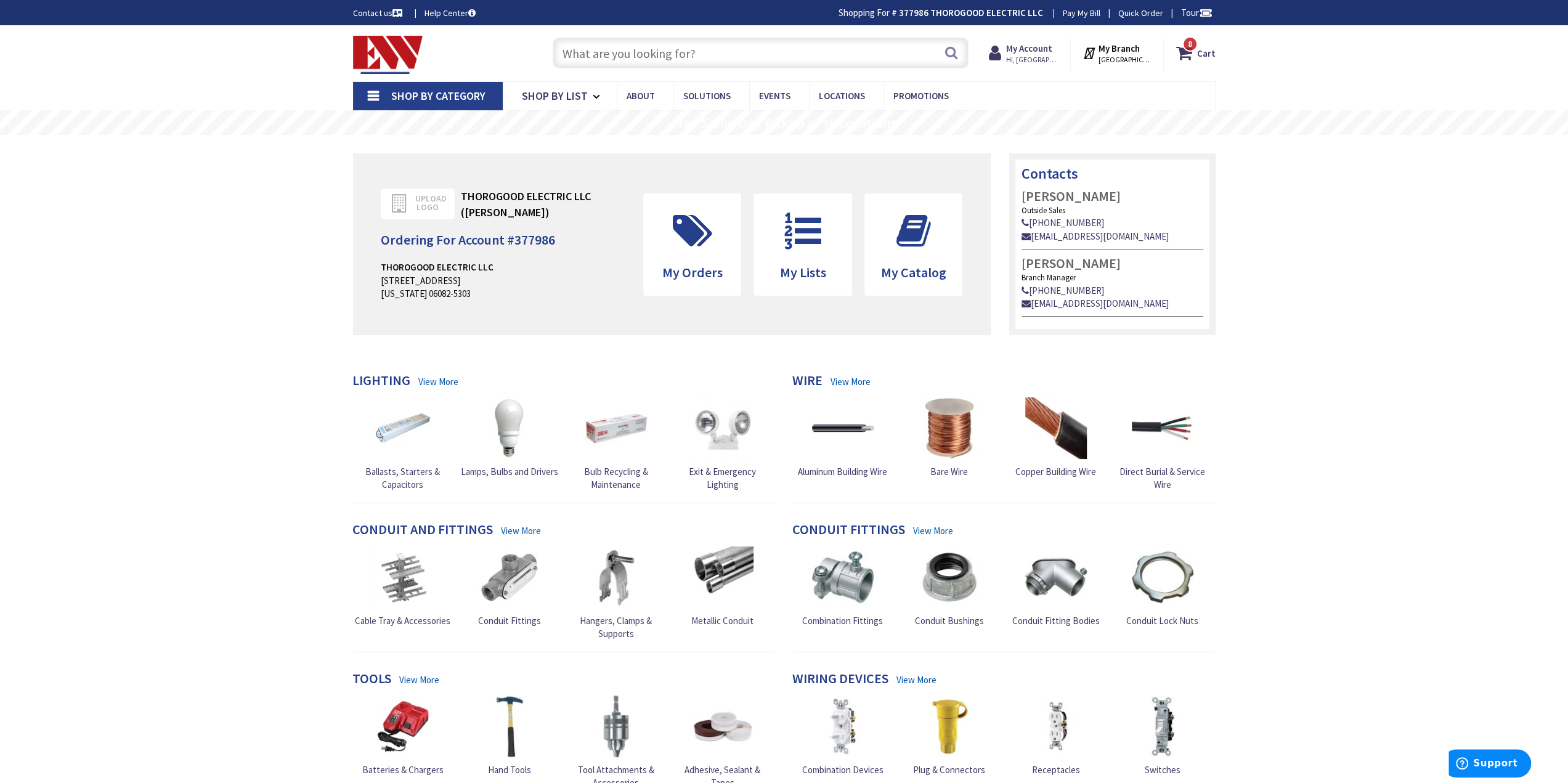
click at [788, 62] on input "text" at bounding box center [761, 53] width 416 height 31
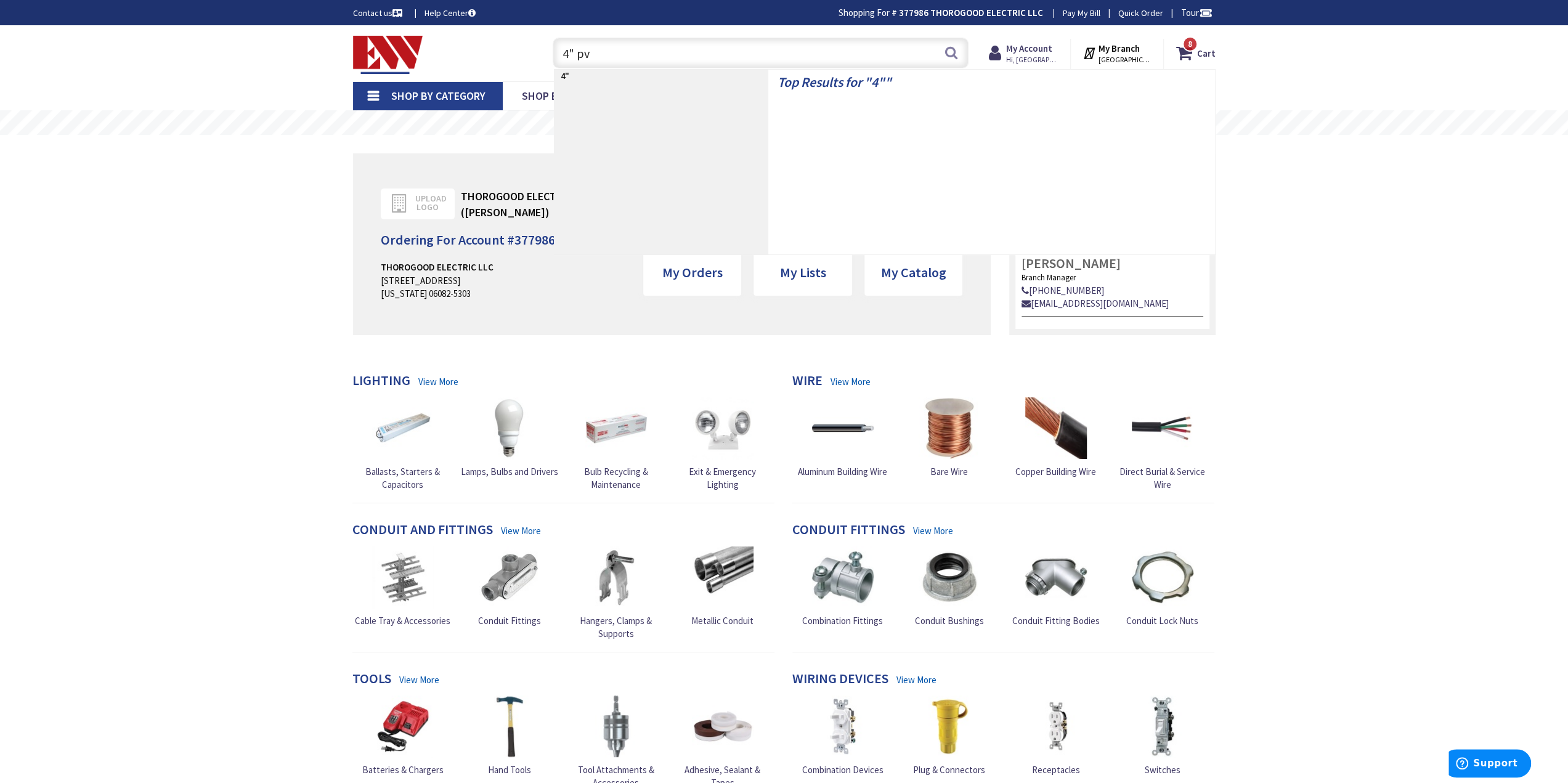
type input "4" pvc"
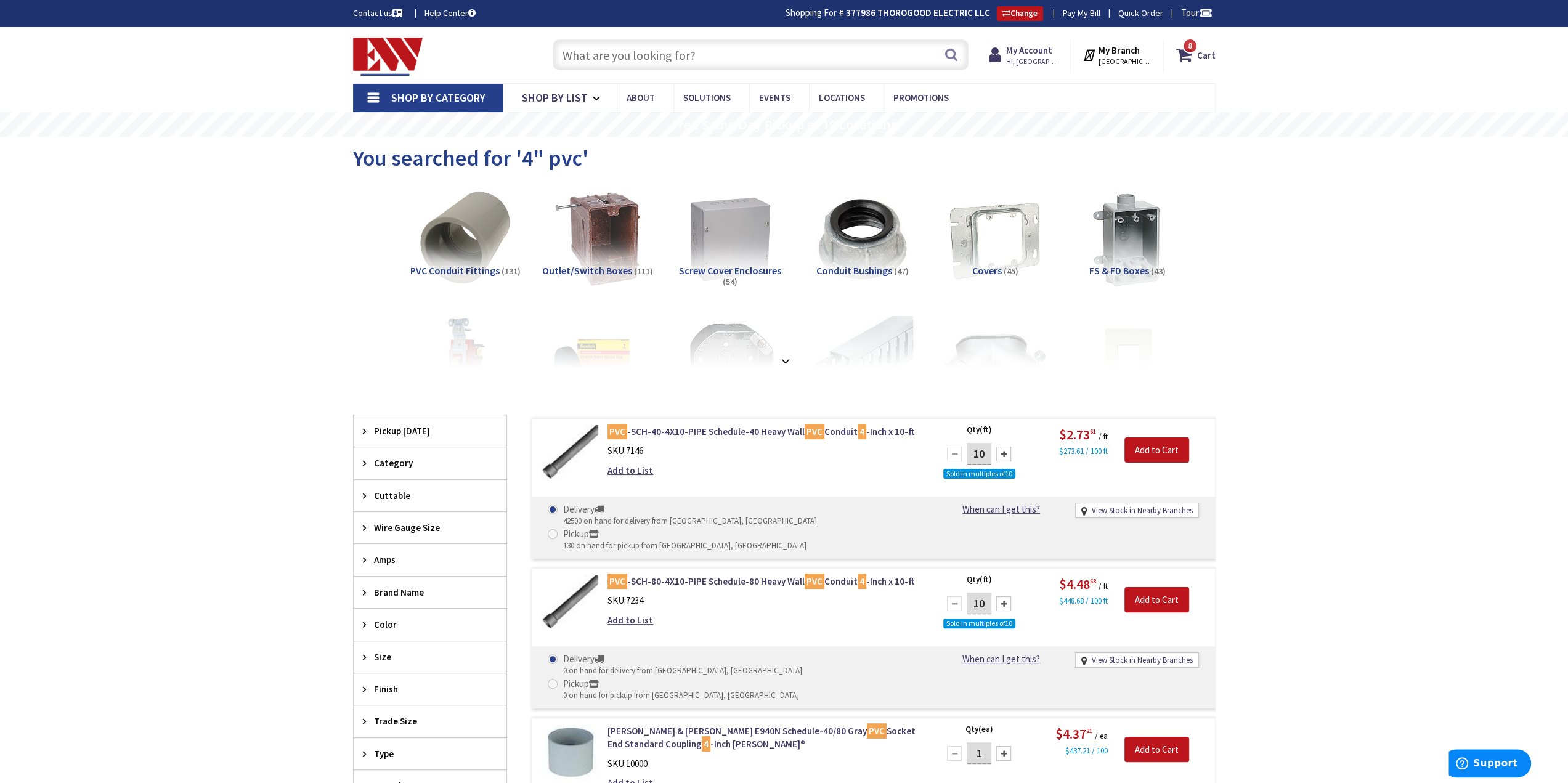
click at [1328, 364] on div "Skip to Content Toggle Nav Search 8 8 8 items Cart My Cart" at bounding box center [784, 756] width 1568 height 1458
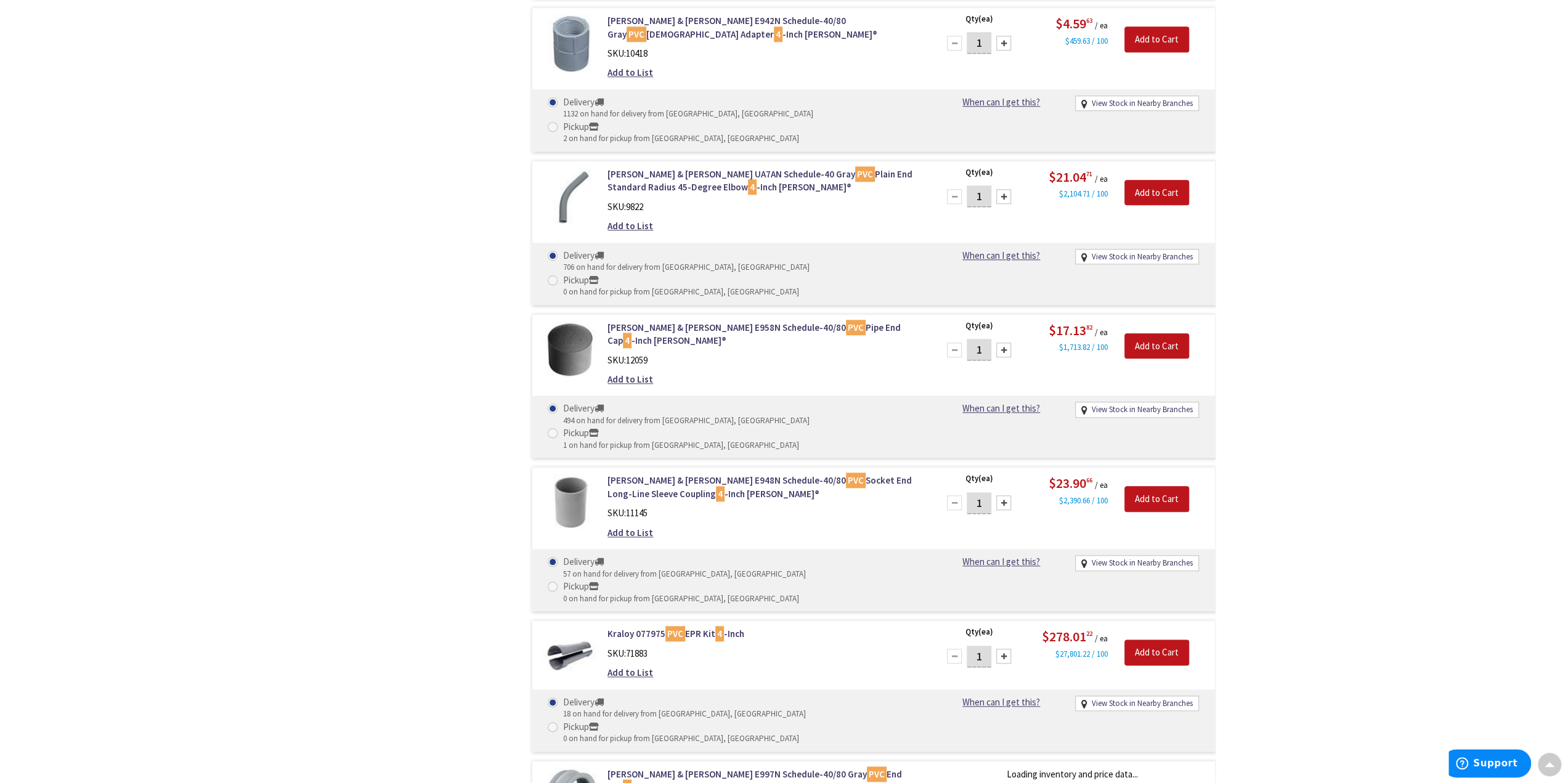
scroll to position [1170, 0]
click at [1319, 510] on div "Skip to Content Toggle Nav Search 8 8 8 items Cart My Cart" at bounding box center [784, 345] width 1568 height 2977
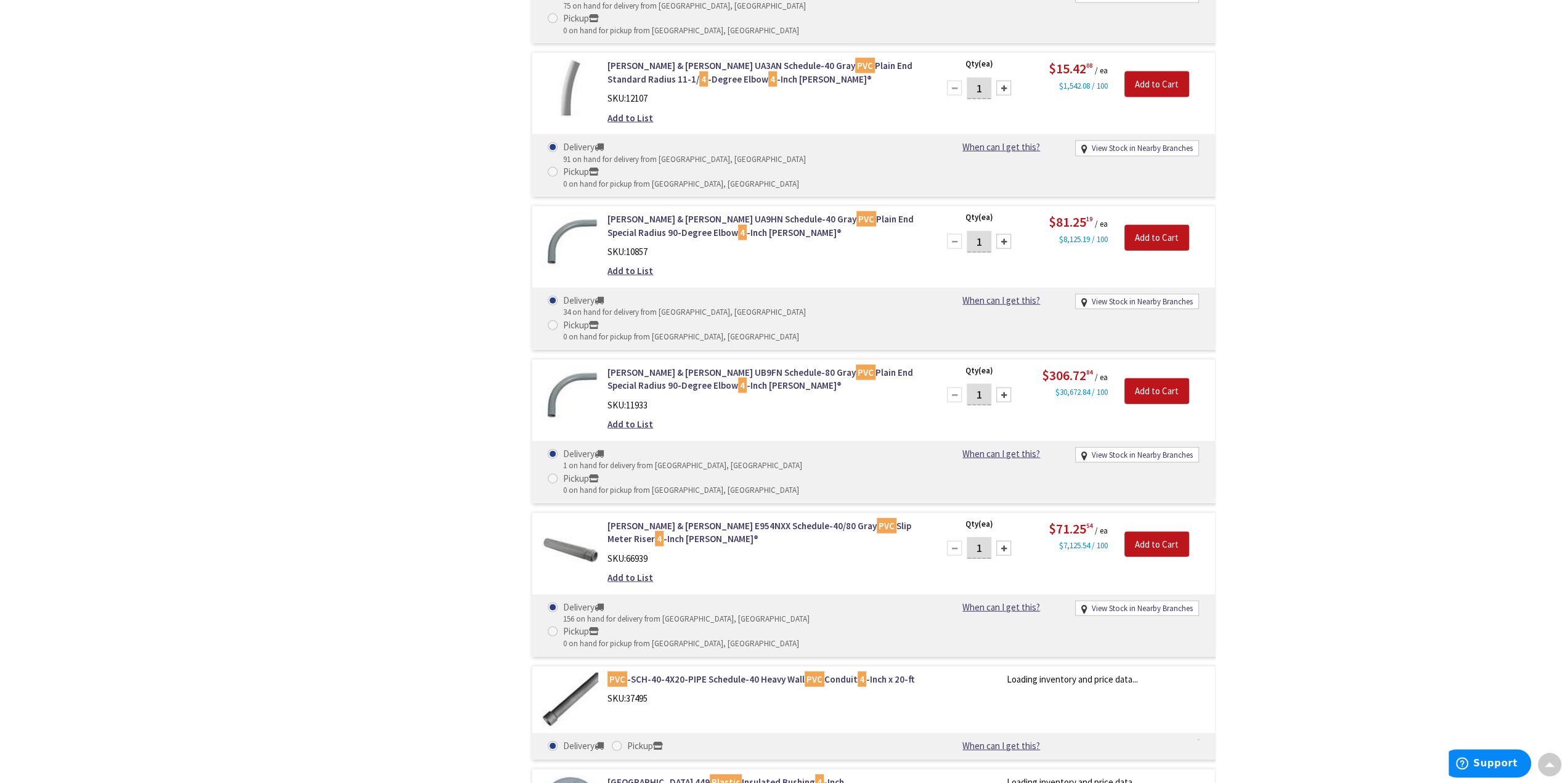
scroll to position [2834, 0]
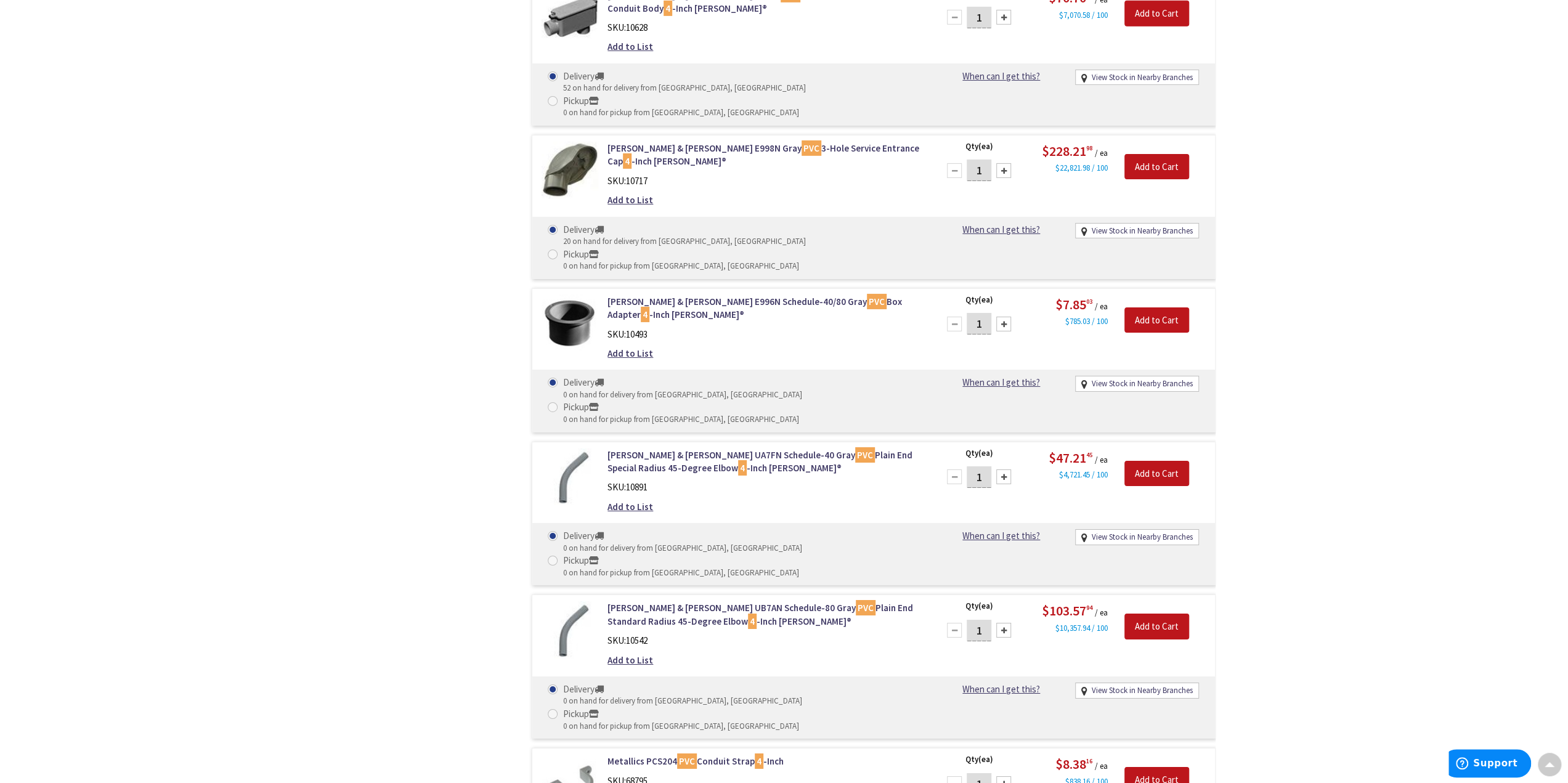
scroll to position [4066, 0]
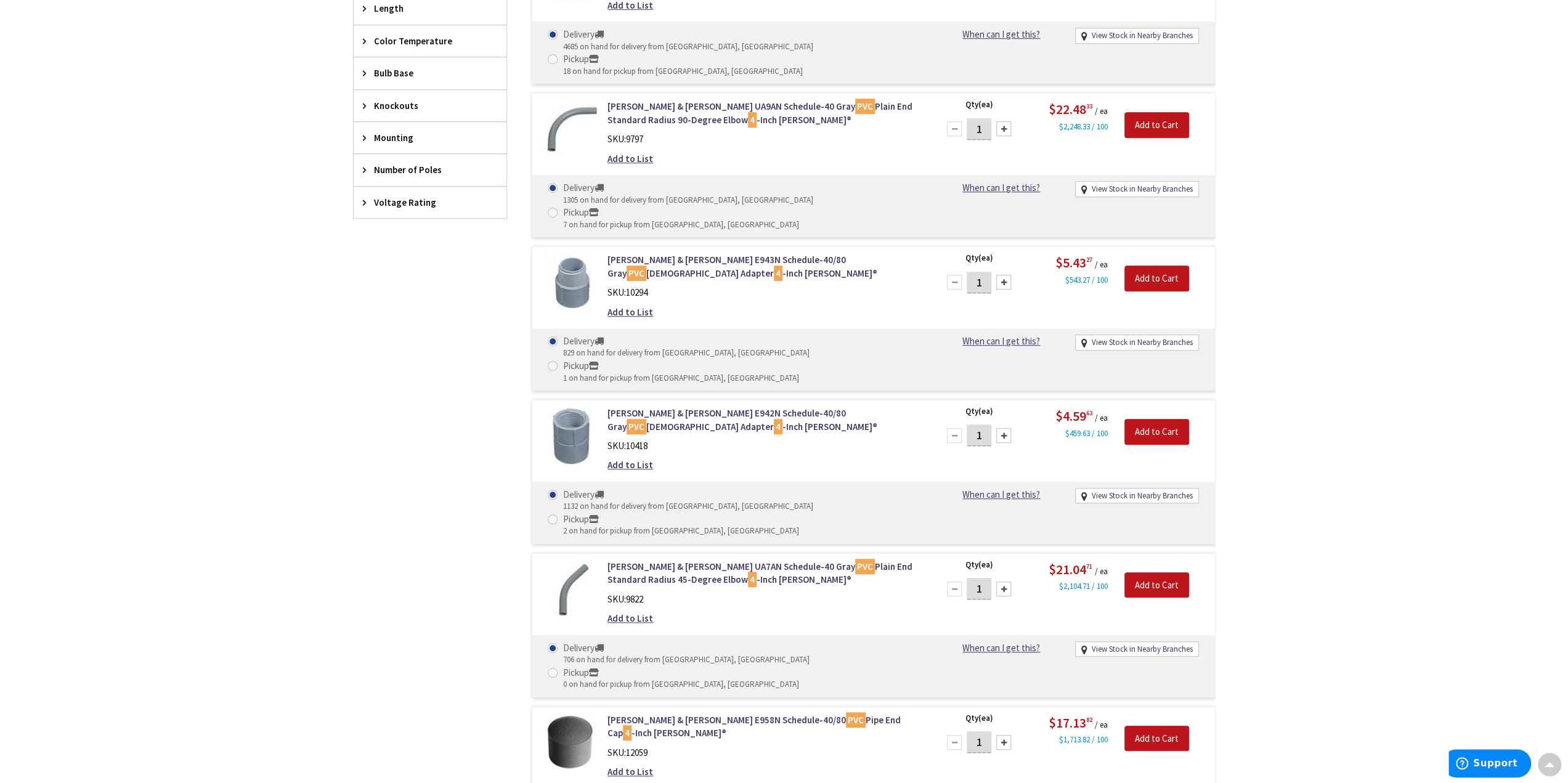
scroll to position [0, 0]
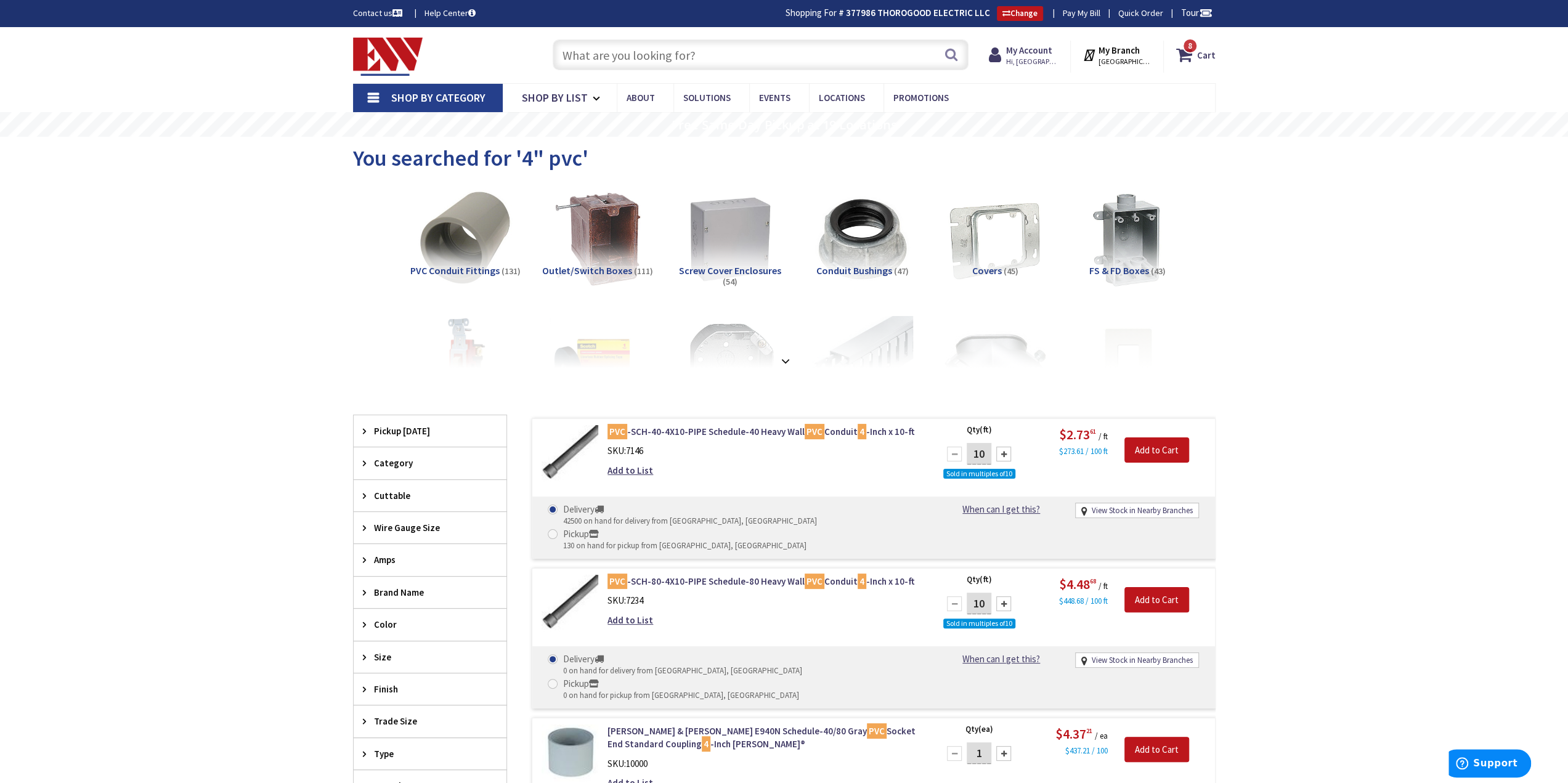
click at [679, 46] on input "text" at bounding box center [761, 55] width 416 height 31
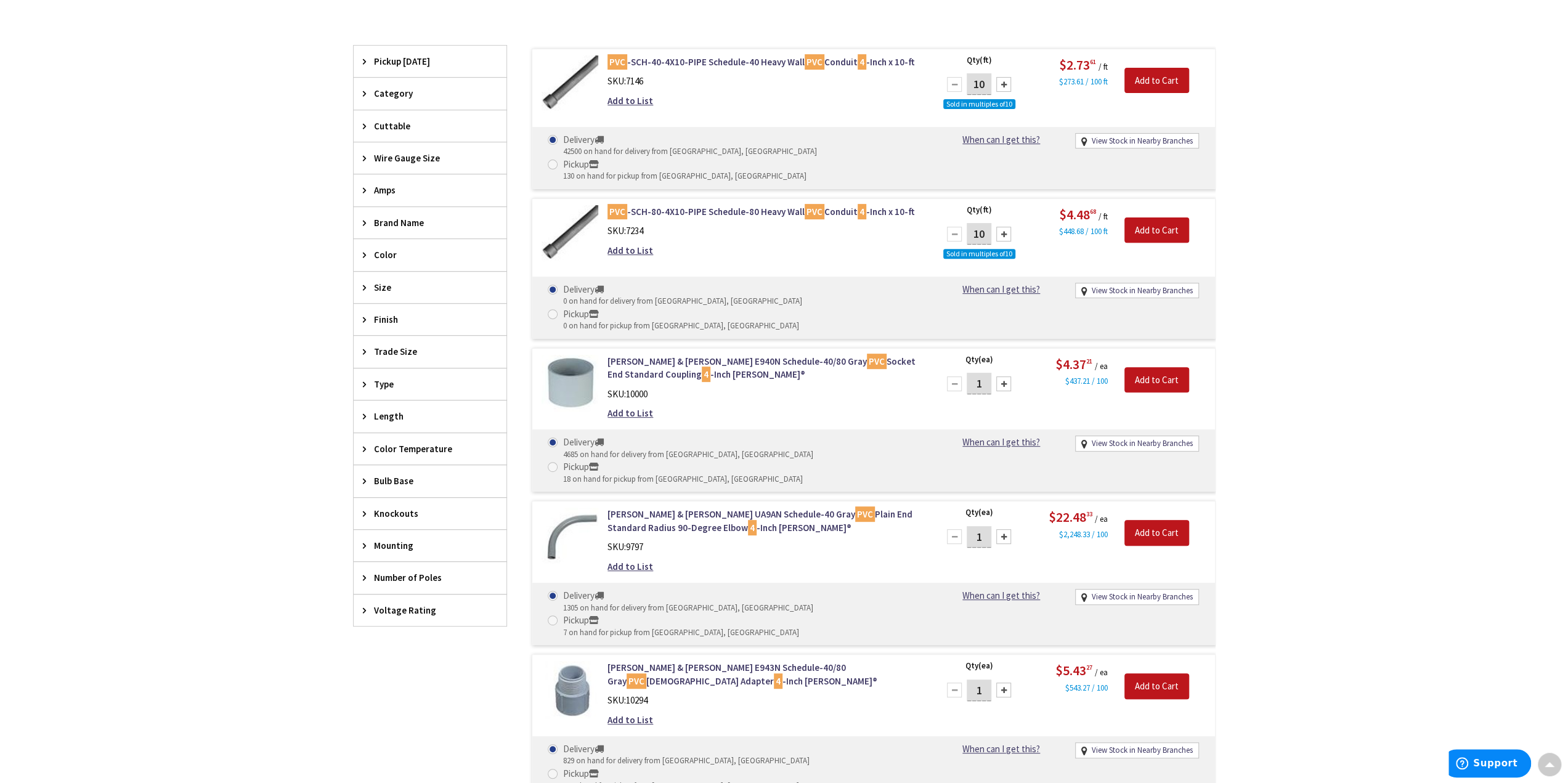
scroll to position [431, 0]
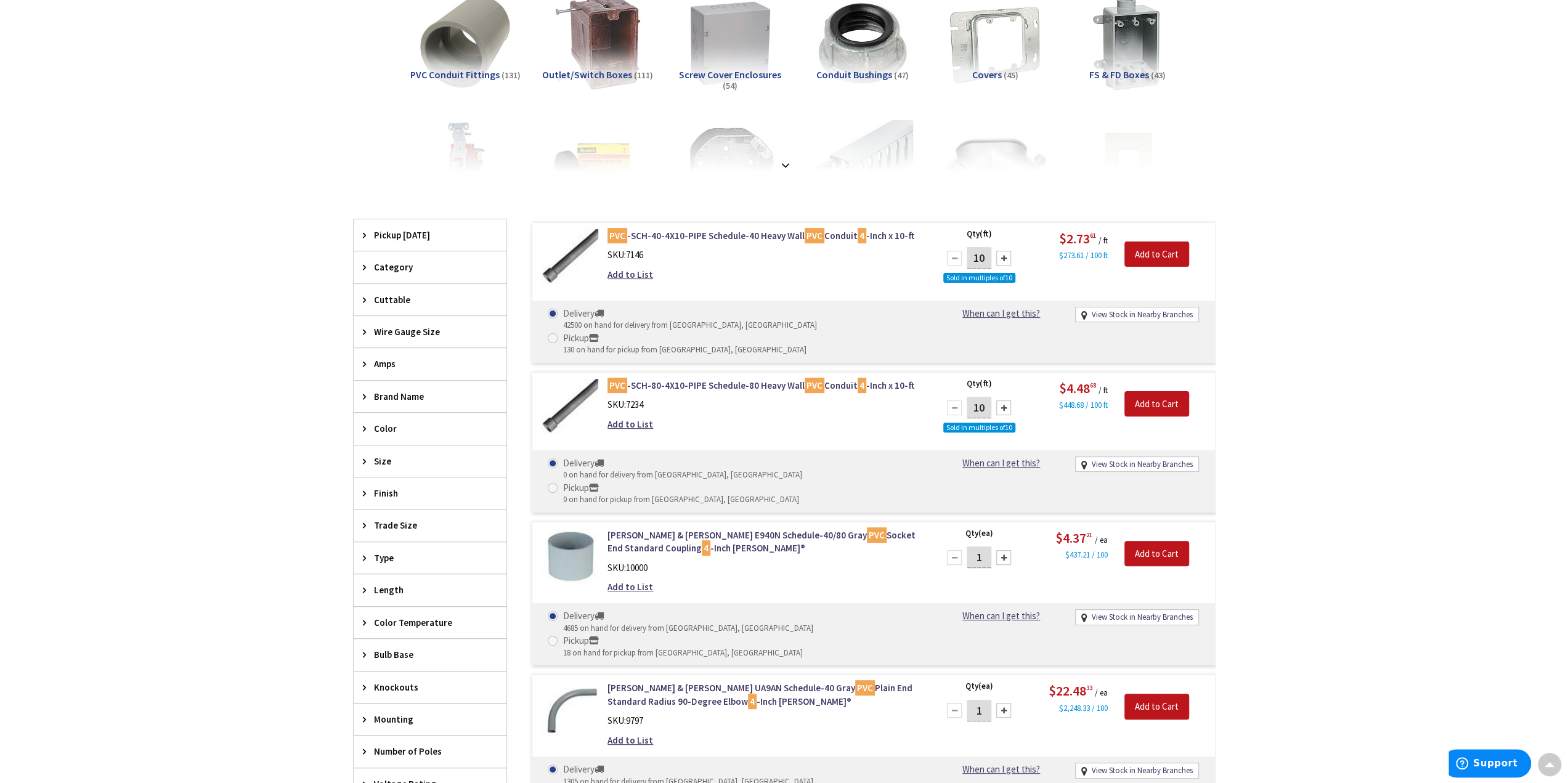
scroll to position [0, 0]
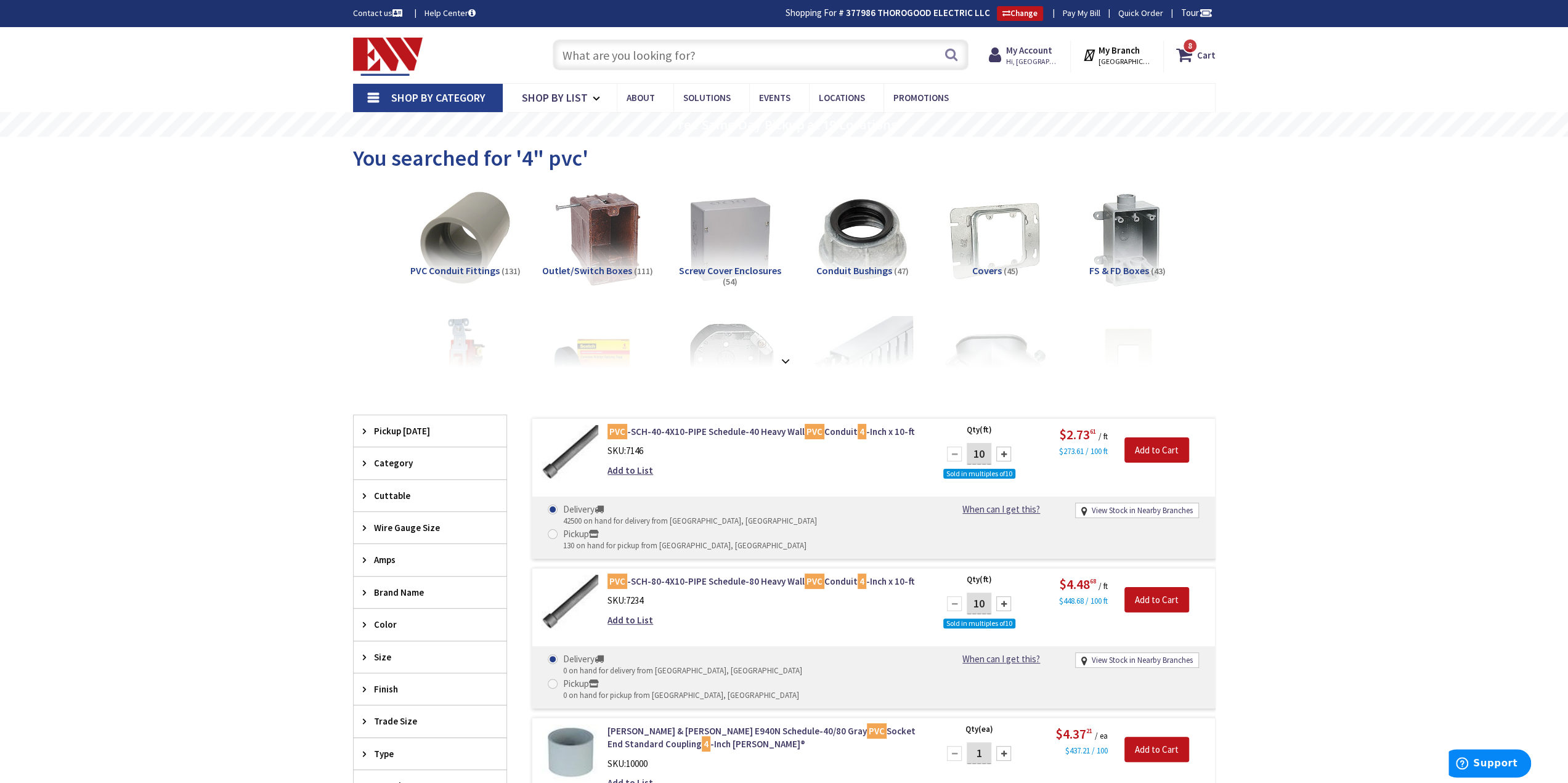
click at [610, 60] on input "text" at bounding box center [761, 55] width 416 height 31
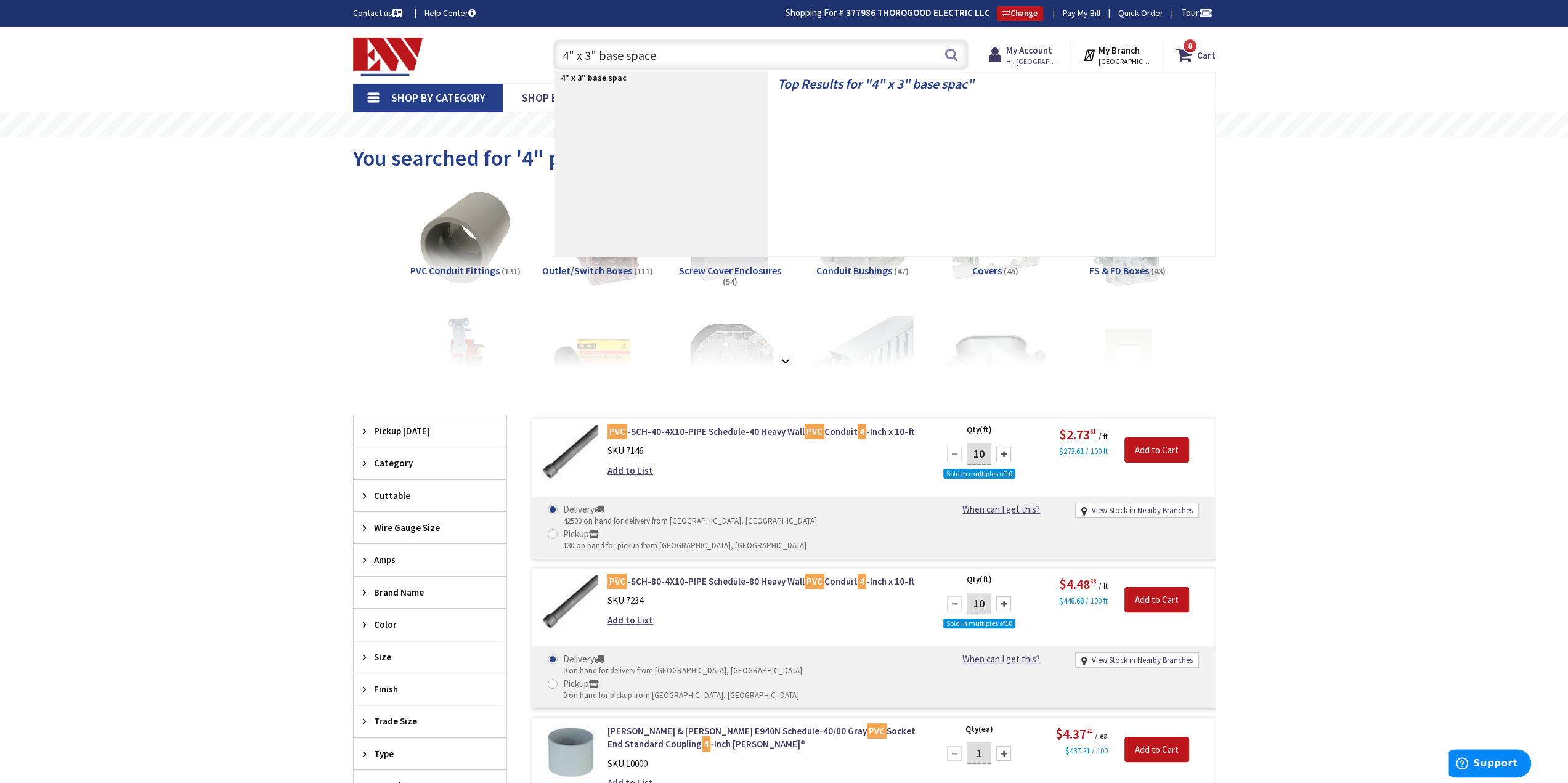
type input "4" x 3" base spacer"
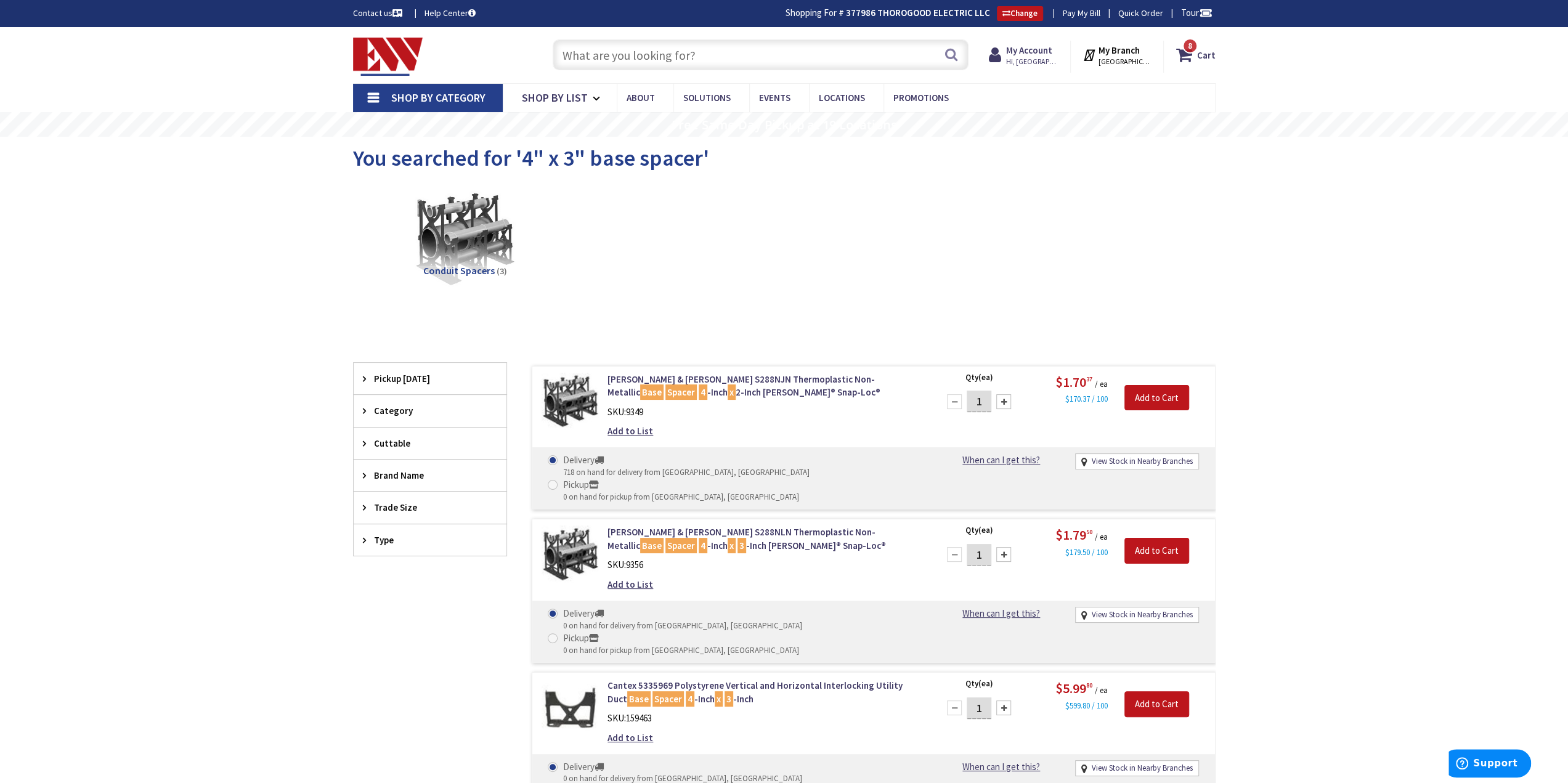
click at [786, 278] on div "Conduit Spacers (3)" at bounding box center [785, 249] width 820 height 132
click at [778, 59] on input "text" at bounding box center [761, 55] width 416 height 31
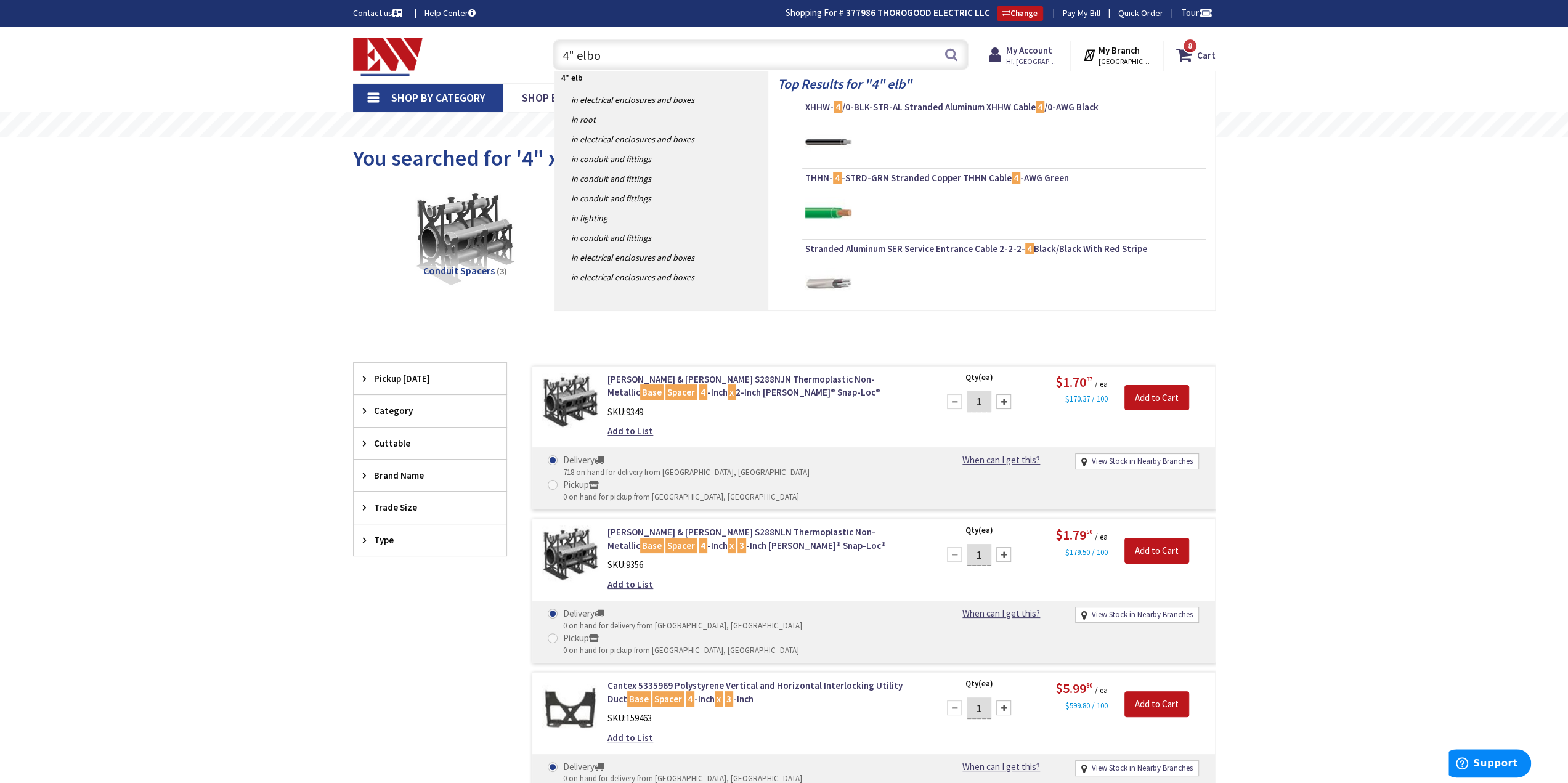
type input "4" elbow"
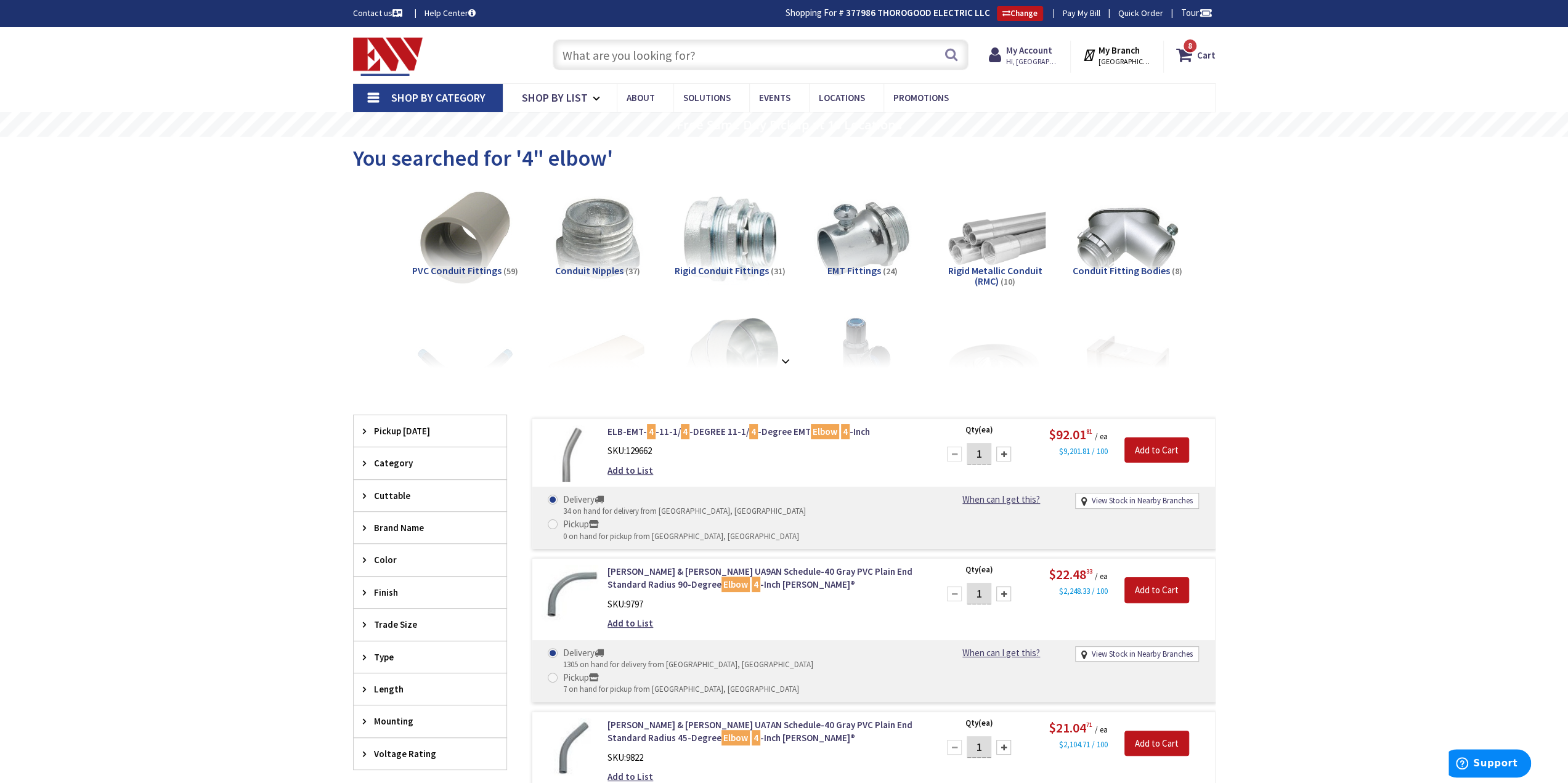
click at [770, 65] on input "text" at bounding box center [761, 55] width 416 height 31
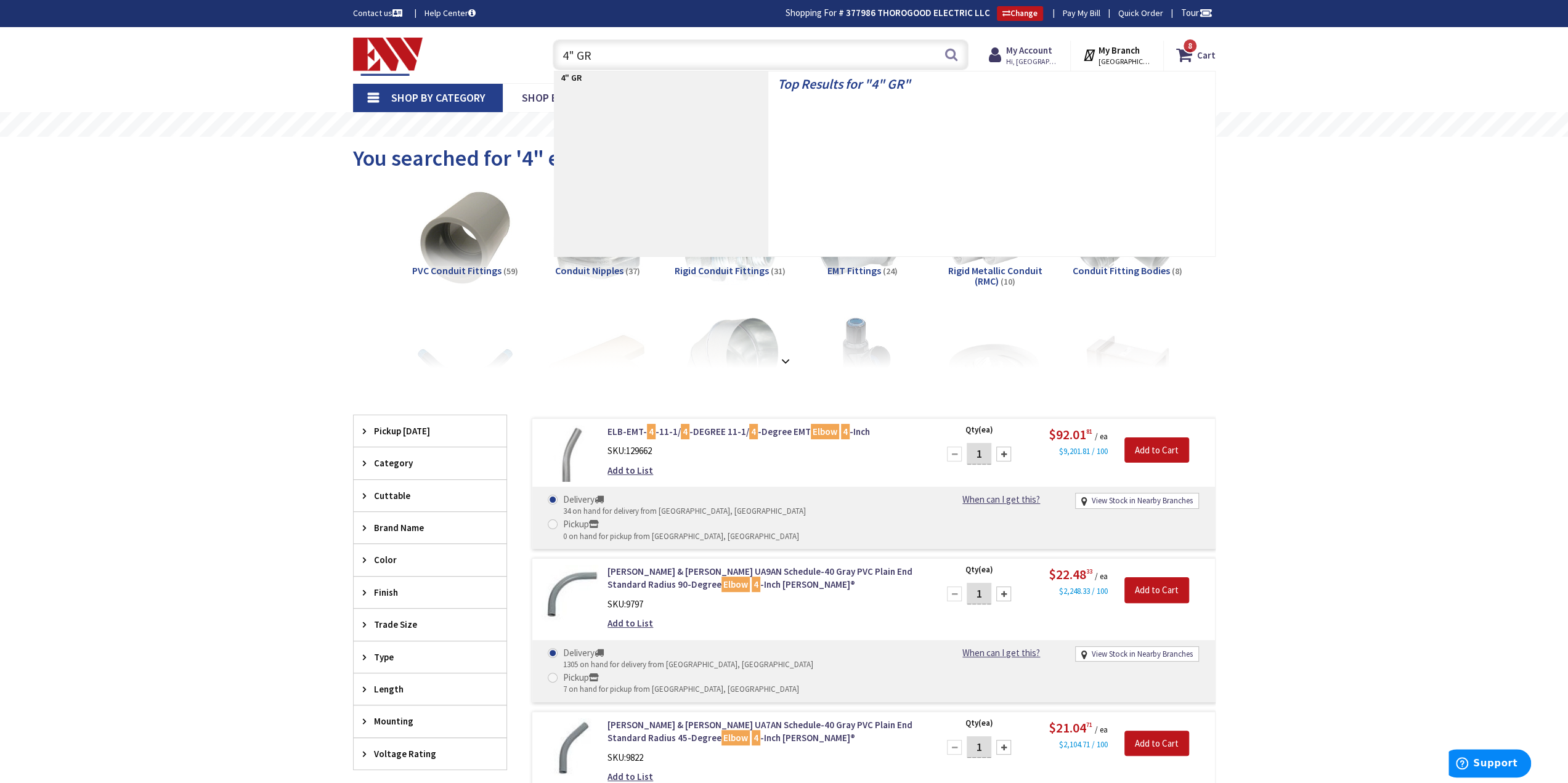
type input "4" GRC"
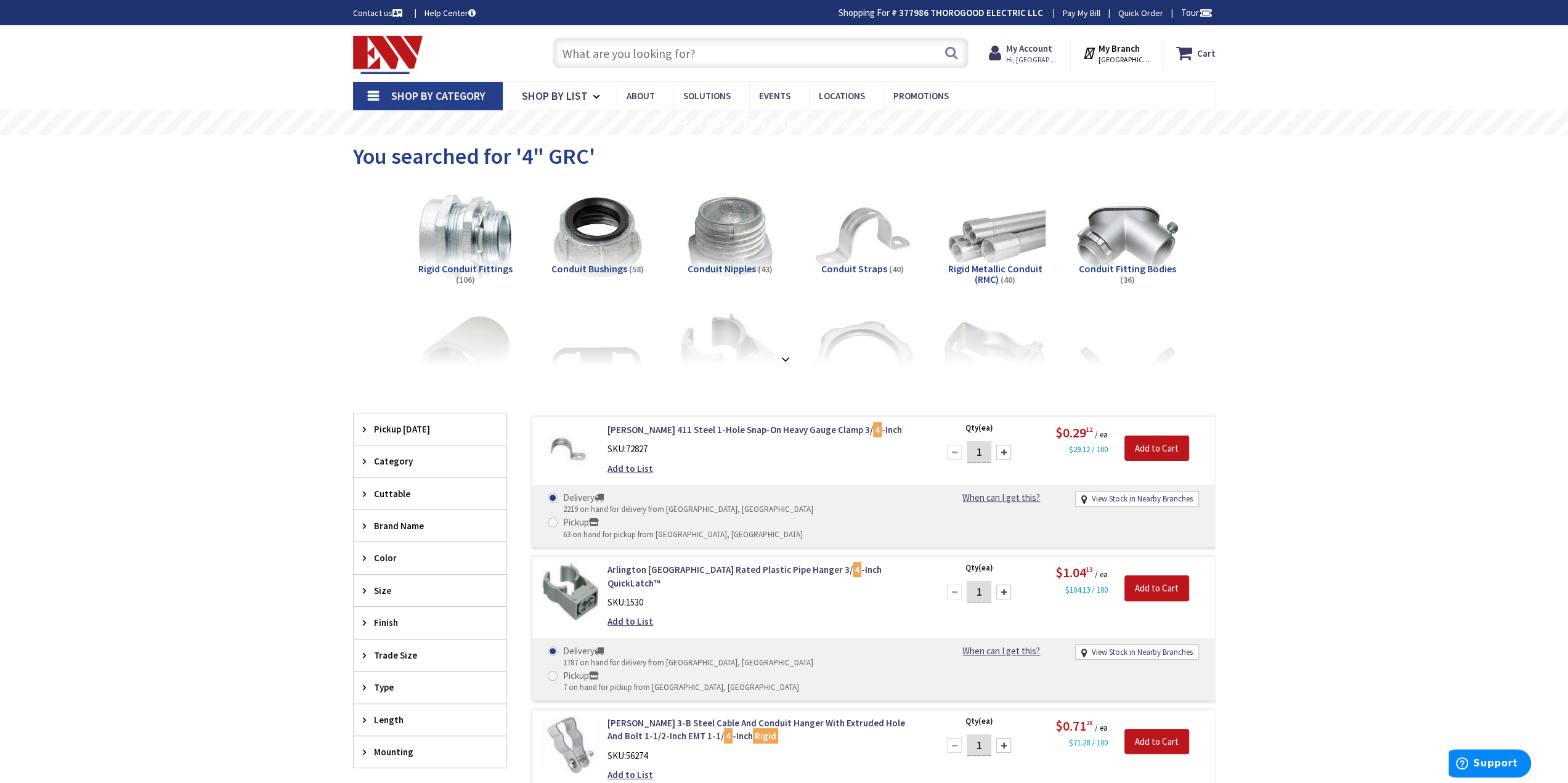
click at [736, 43] on input "text" at bounding box center [761, 53] width 416 height 31
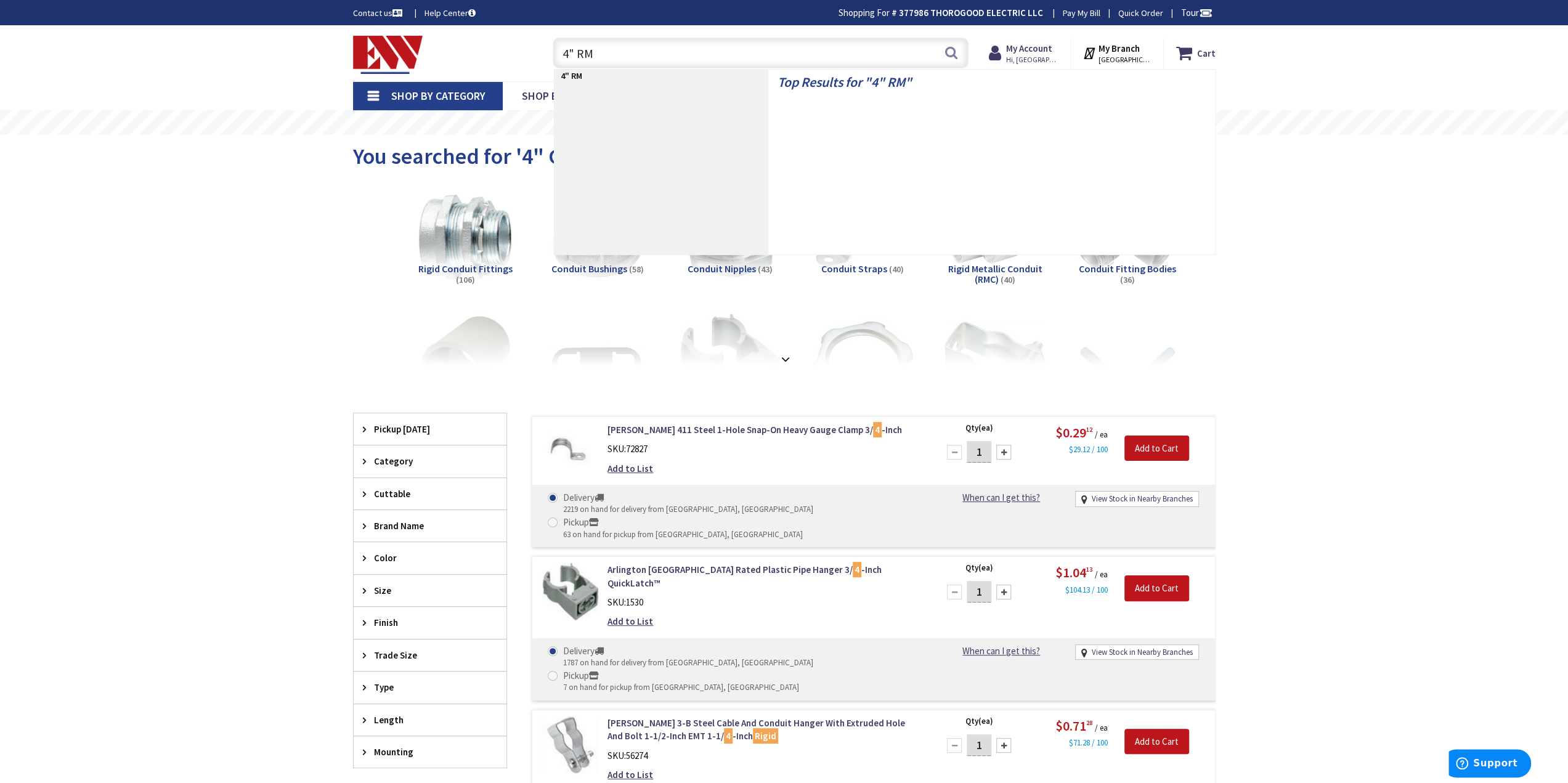
type input "4" RMC"
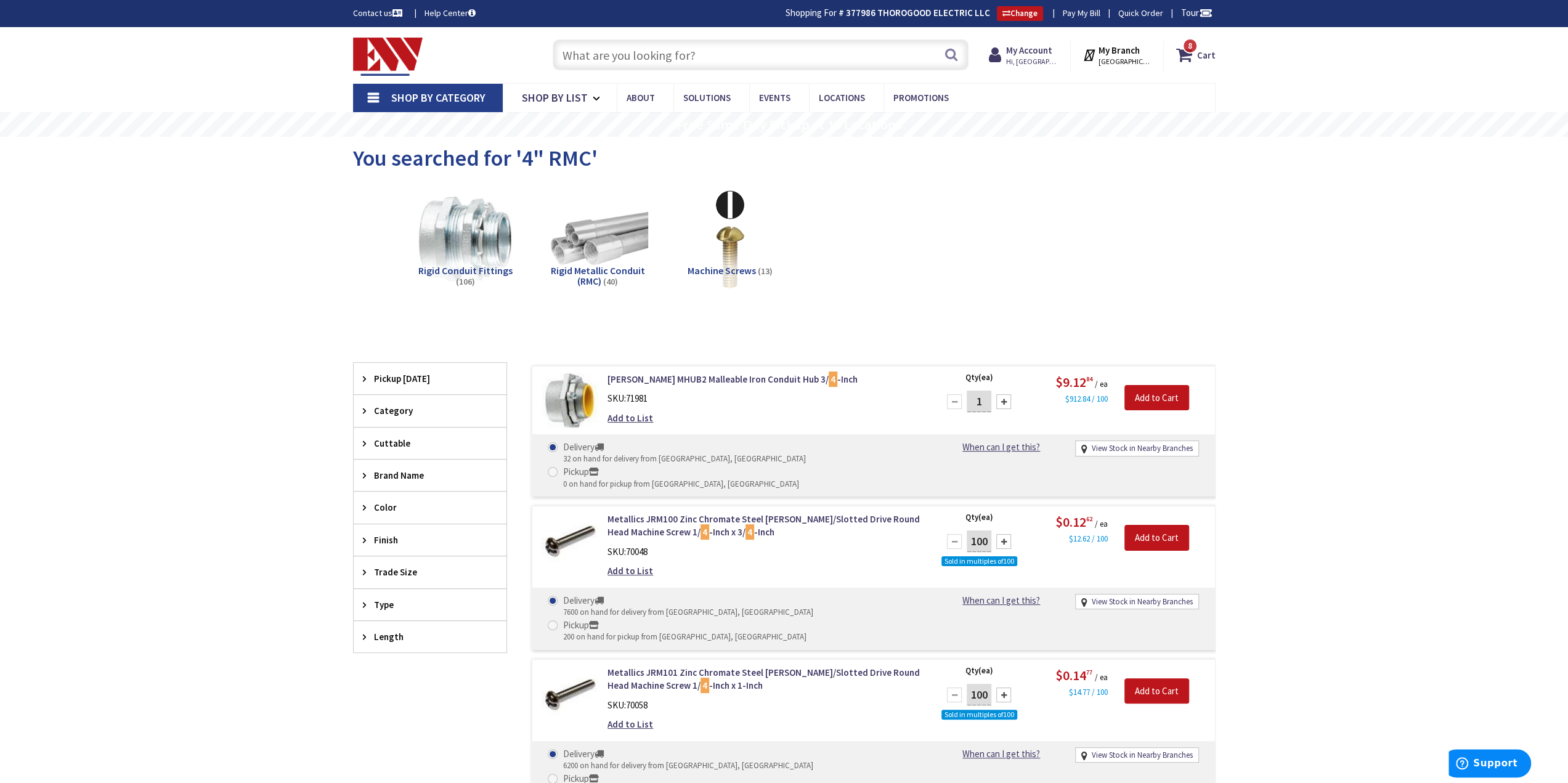
click at [747, 50] on input "text" at bounding box center [761, 55] width 416 height 31
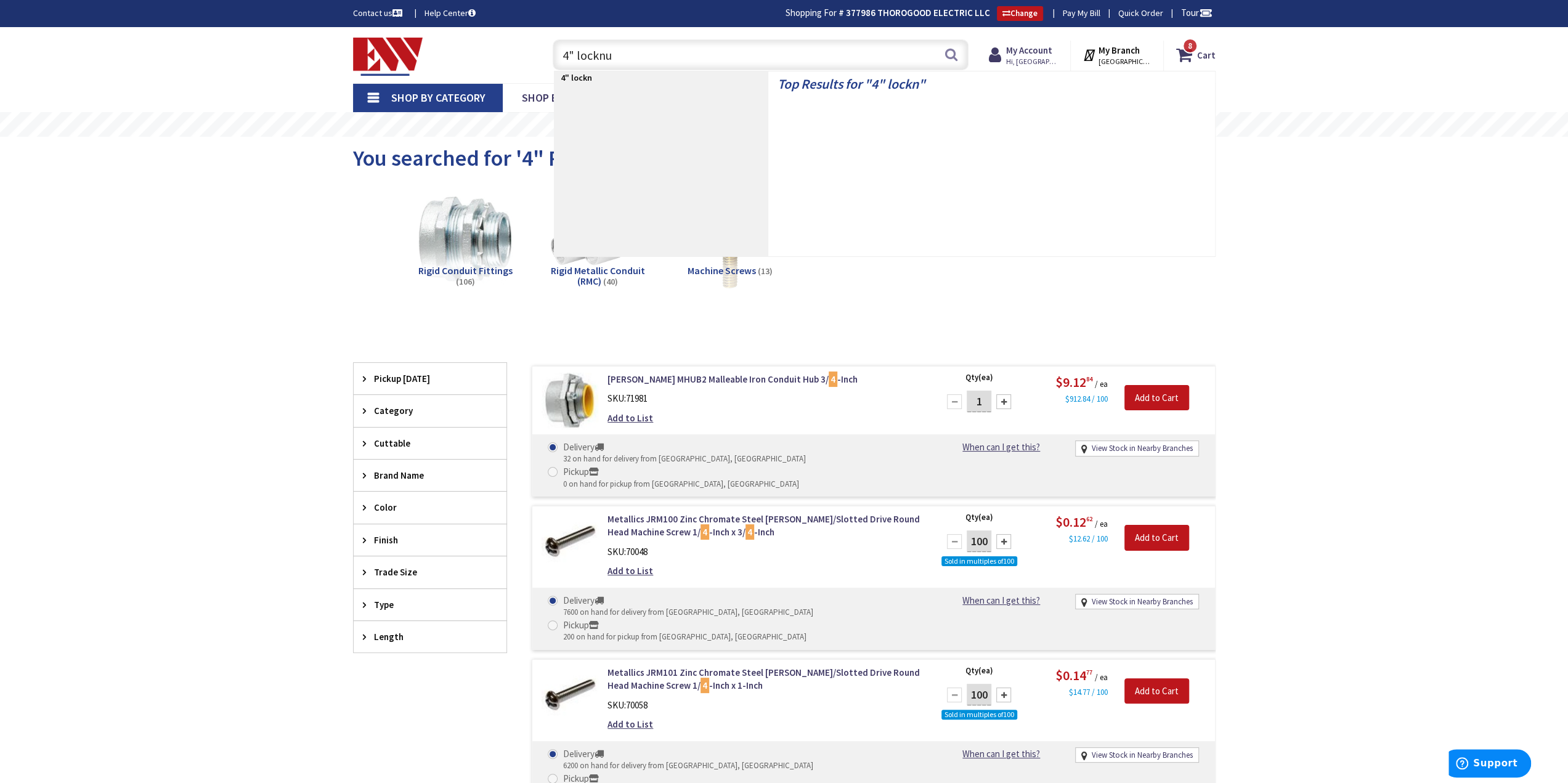
type input "4" locknut"
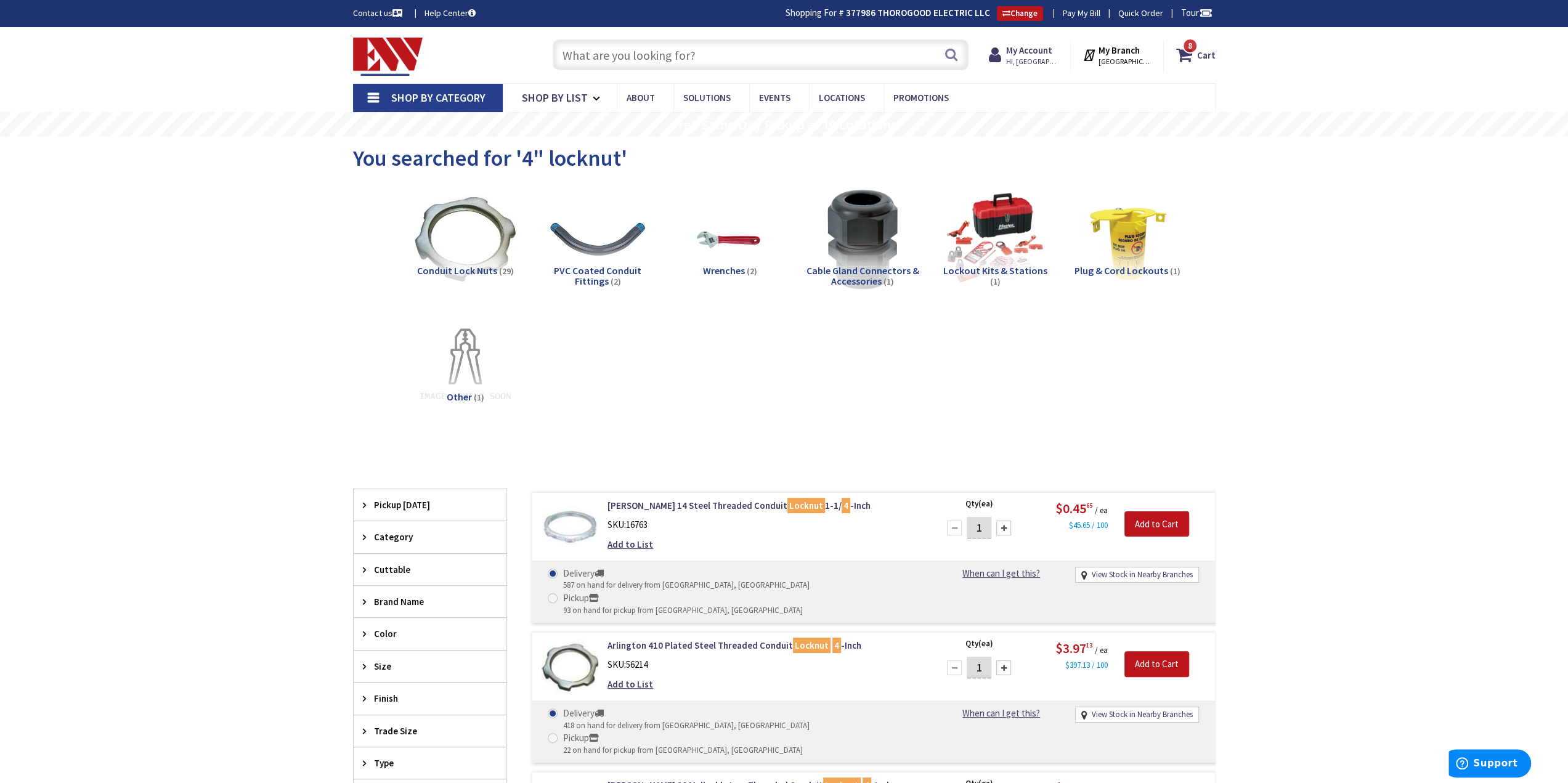
click at [728, 57] on input "text" at bounding box center [761, 55] width 416 height 31
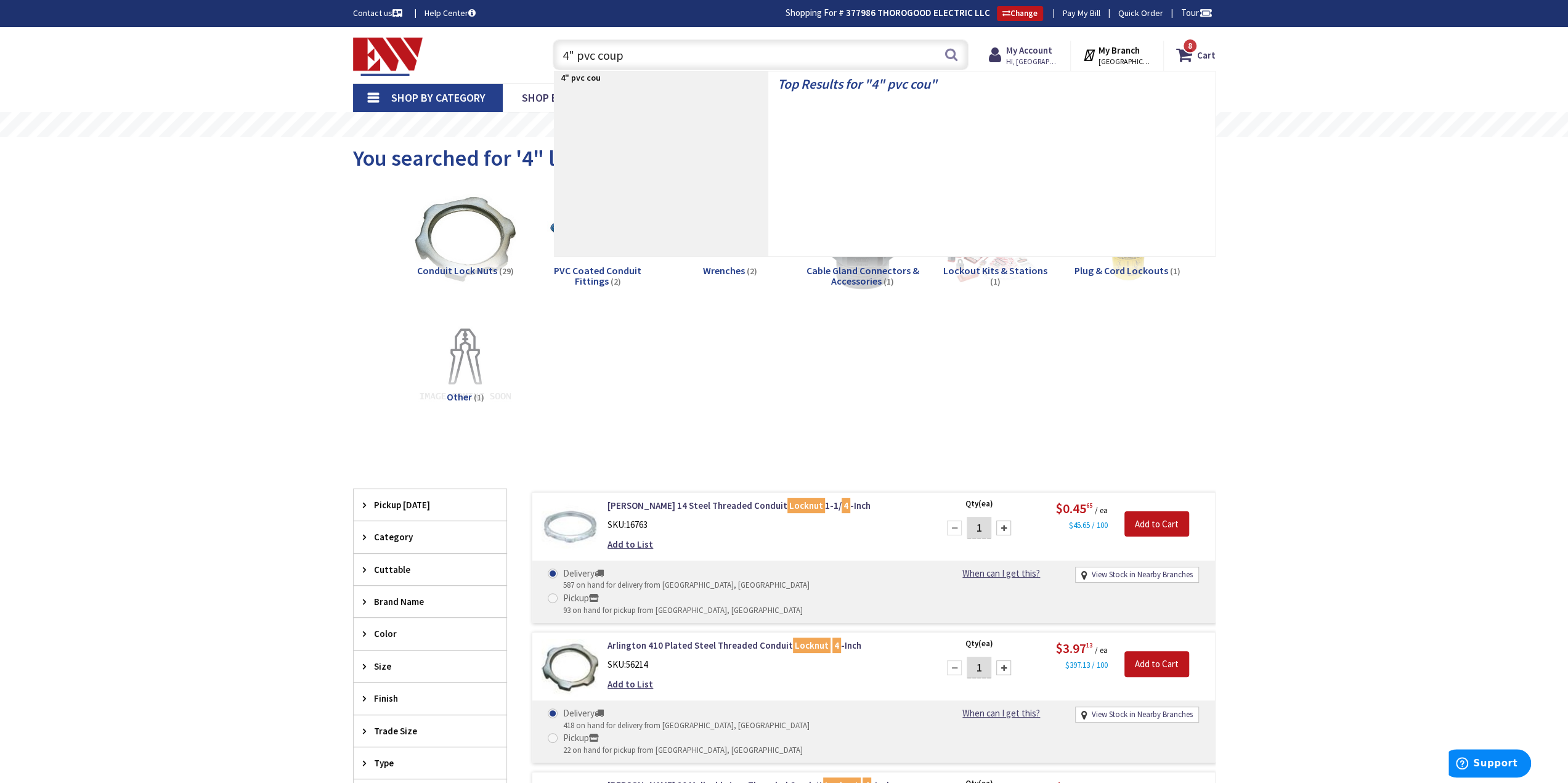
type input "4" pvc coupl"
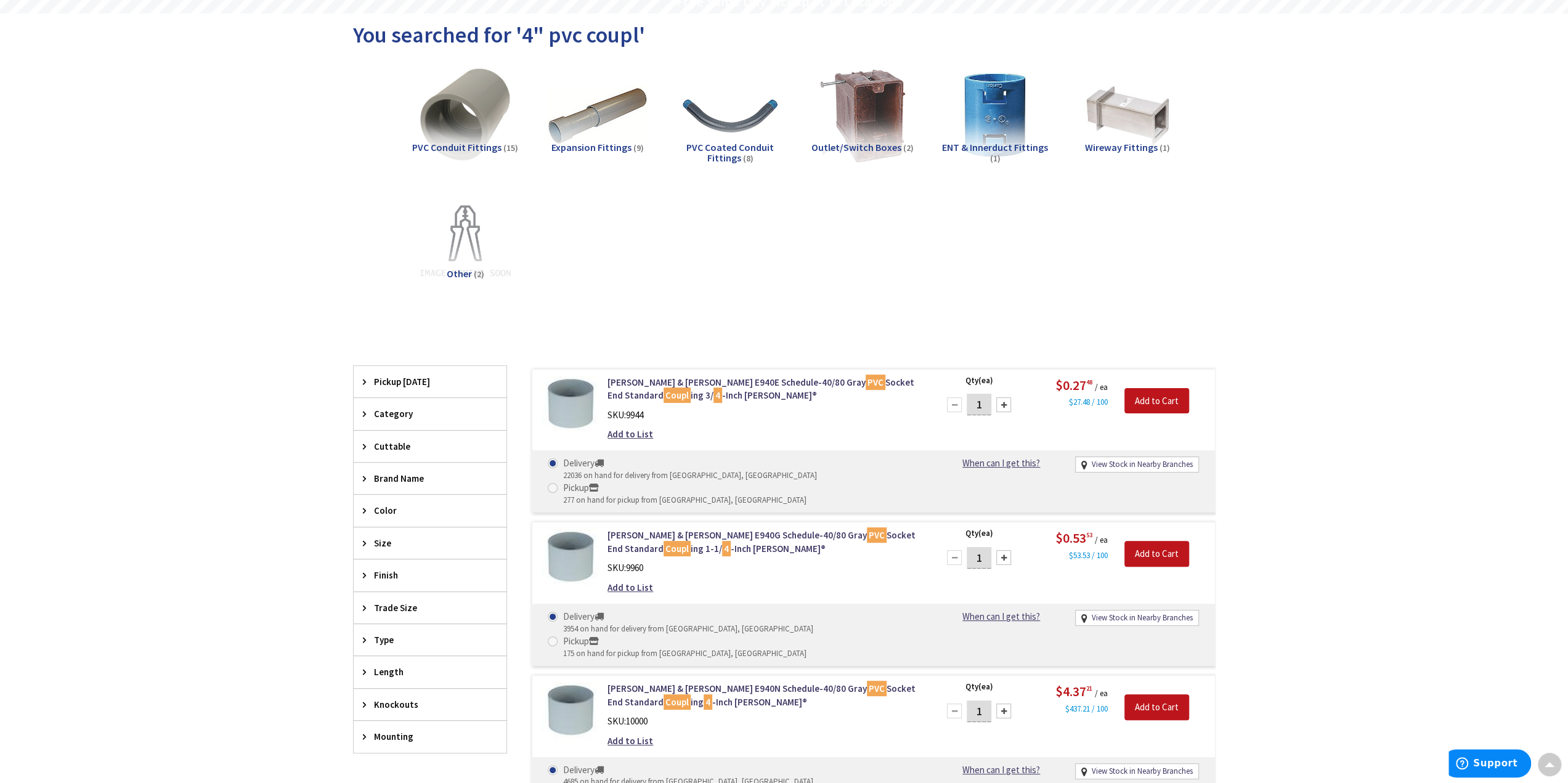
scroll to position [124, 0]
click at [782, 288] on div "PVC Conduit Fittings (15) Expansion Fittings (9) PVC Coated Conduit Fittings (8…" at bounding box center [785, 188] width 820 height 259
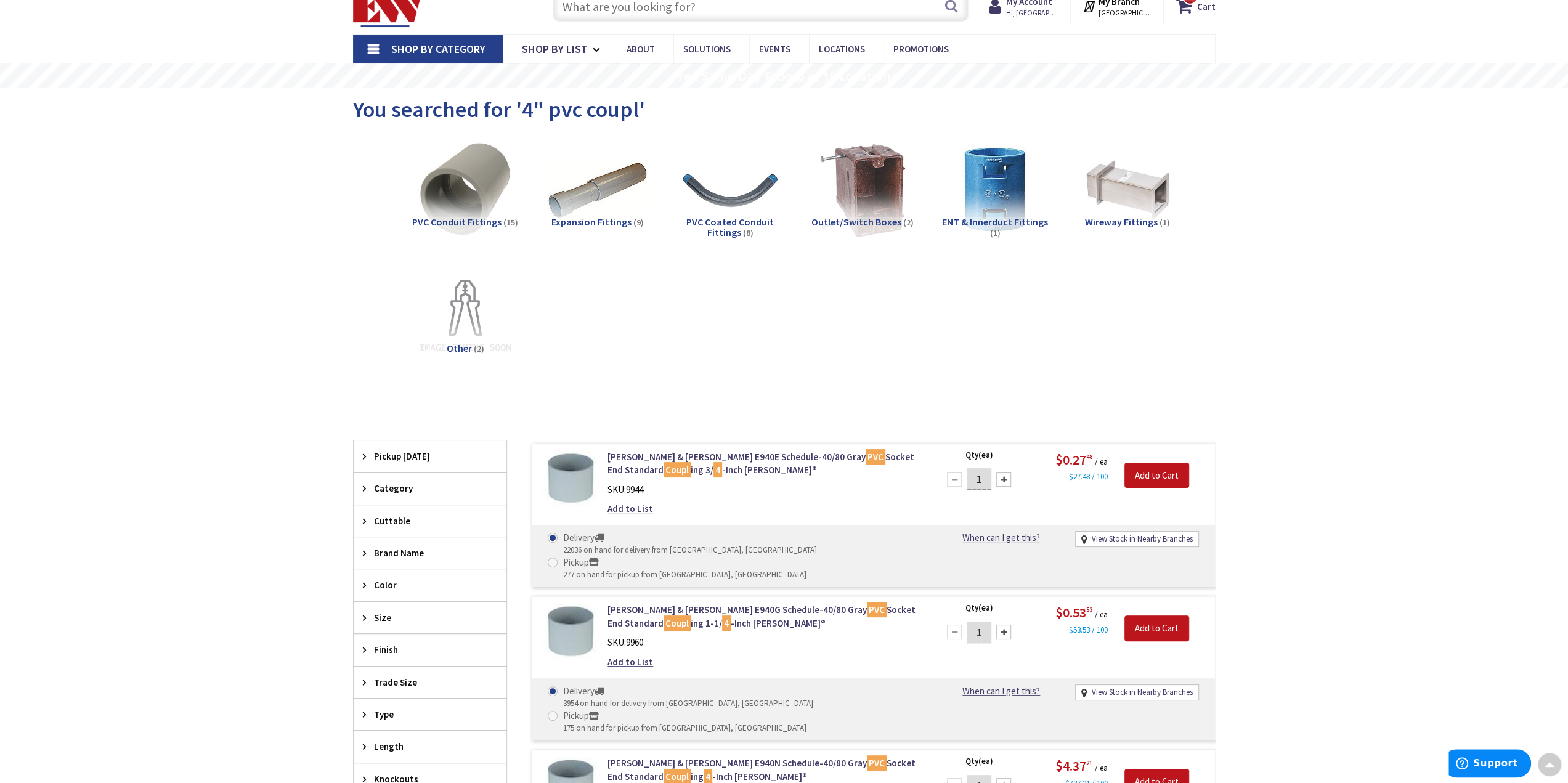
scroll to position [0, 0]
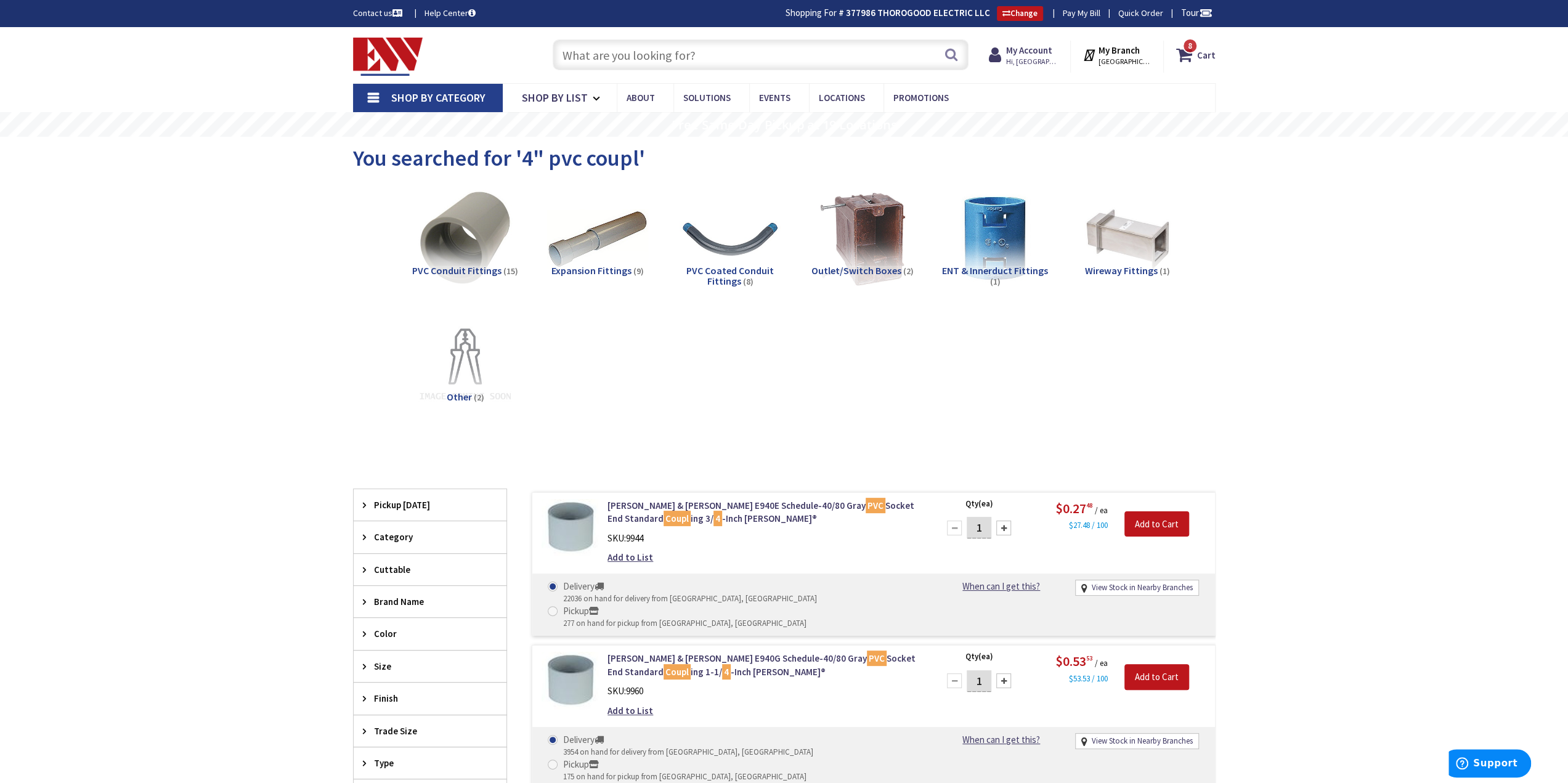
click at [716, 45] on input "text" at bounding box center [761, 55] width 416 height 31
click at [652, 48] on input "text" at bounding box center [761, 55] width 416 height 31
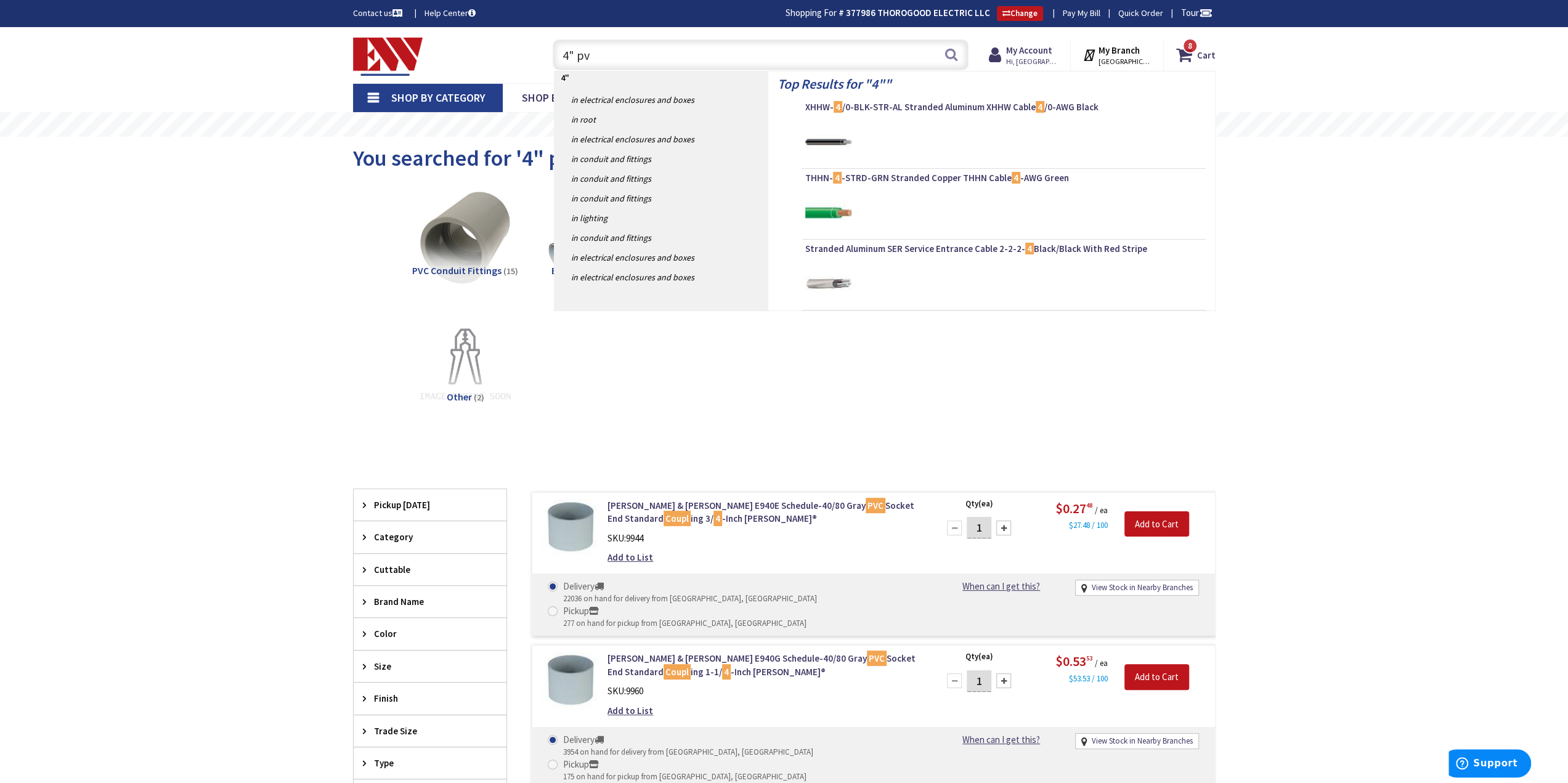
type input "4" pvc"
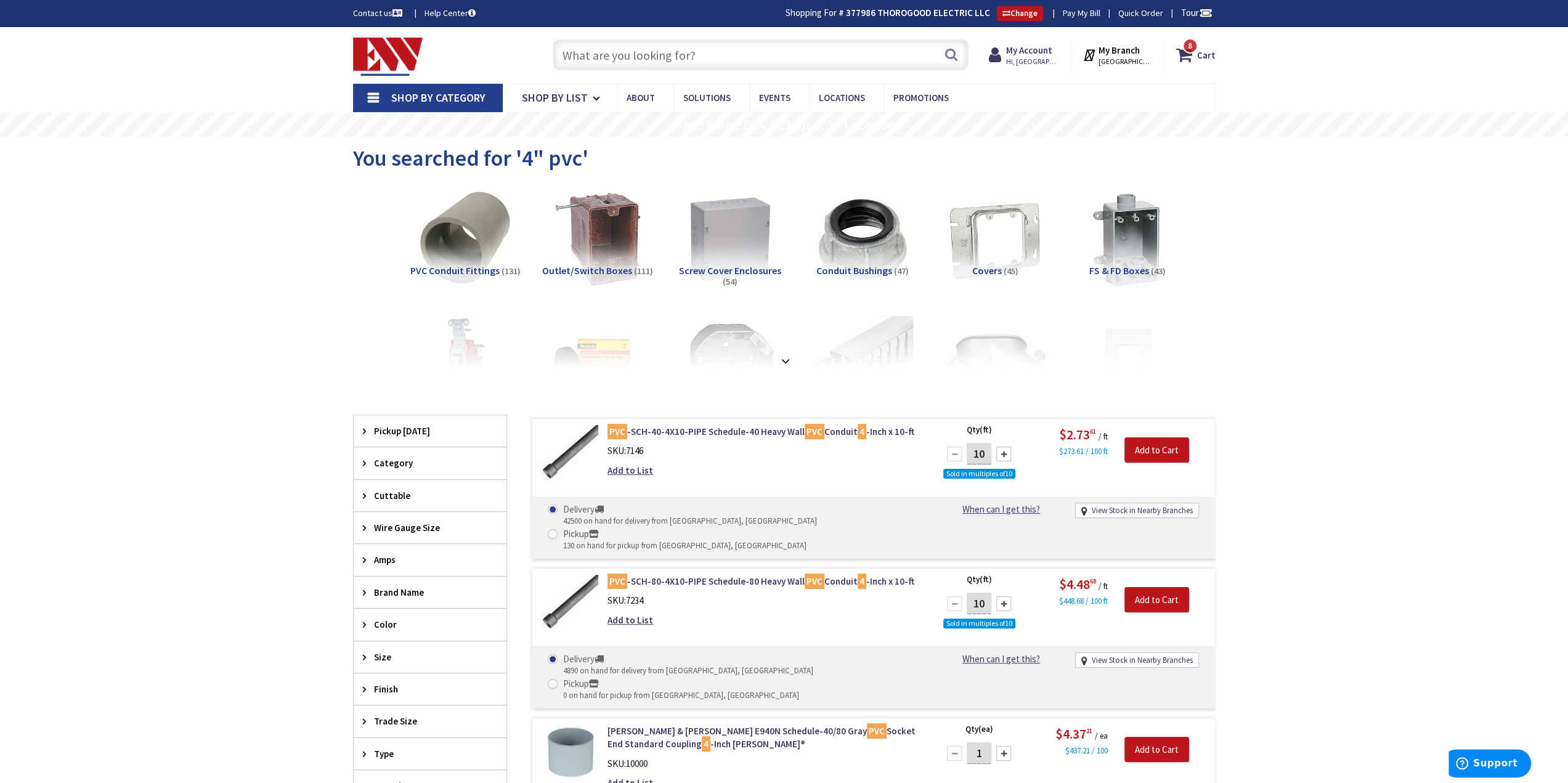
click at [1357, 383] on div "Skip to Content Toggle Nav Search 8 8 8 items Cart My Cart" at bounding box center [784, 756] width 1568 height 1458
